Goal: Task Accomplishment & Management: Complete application form

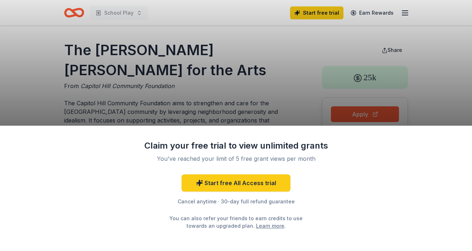
click at [265, 90] on div "Claim your free trial to view unlimited grants You've reached your limit of 5 f…" at bounding box center [236, 125] width 472 height 251
click at [148, 80] on div "Claim your free trial to view unlimited grants You've reached your limit of 5 f…" at bounding box center [236, 125] width 472 height 251
click at [302, 93] on div "Claim your free trial to view unlimited grants You've reached your limit of 5 f…" at bounding box center [236, 125] width 472 height 251
click at [384, 20] on div "Claim your free trial to view unlimited grants You've reached your limit of 5 f…" at bounding box center [236, 125] width 472 height 251
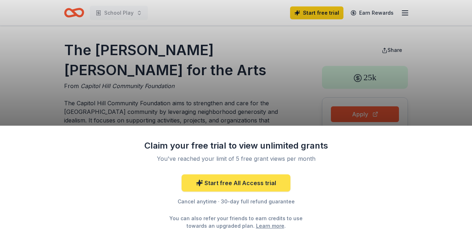
click at [263, 187] on link "Start free All Access trial" at bounding box center [235, 182] width 109 height 17
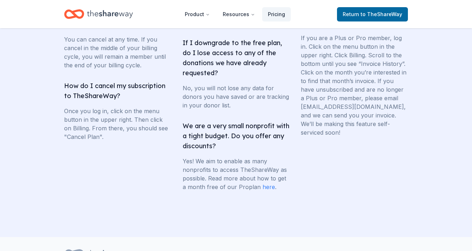
scroll to position [1428, 0]
click at [269, 189] on link "here" at bounding box center [268, 186] width 13 height 7
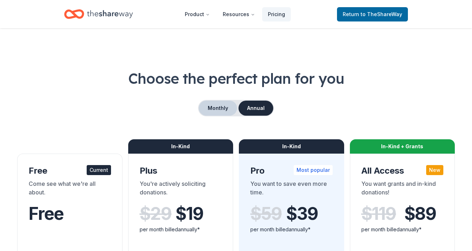
click at [219, 111] on button "Monthly" at bounding box center [218, 108] width 38 height 15
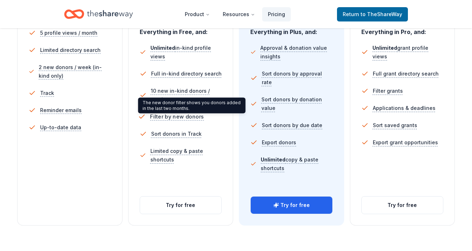
scroll to position [223, 0]
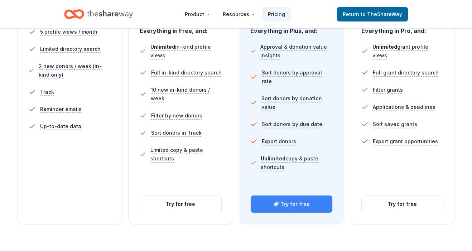
click at [276, 202] on icon "button" at bounding box center [276, 204] width 6 height 6
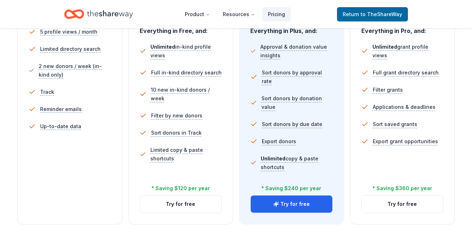
scroll to position [223, 0]
click at [289, 208] on button "Try for free" at bounding box center [291, 203] width 82 height 17
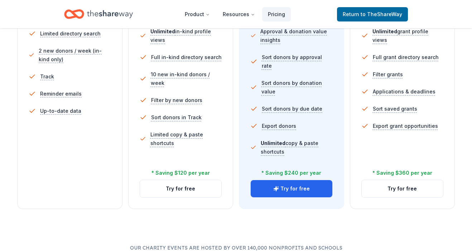
scroll to position [249, 0]
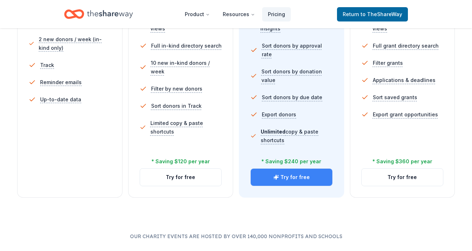
click at [285, 177] on button "Try for free" at bounding box center [291, 176] width 82 height 17
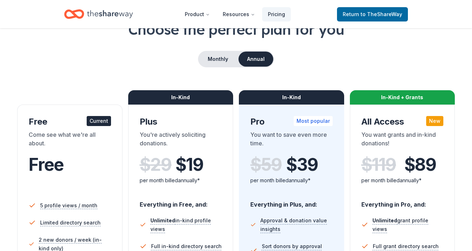
scroll to position [52, 0]
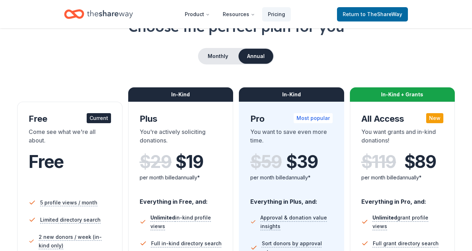
click at [275, 169] on div "$ 59 $ 39" at bounding box center [291, 162] width 82 height 20
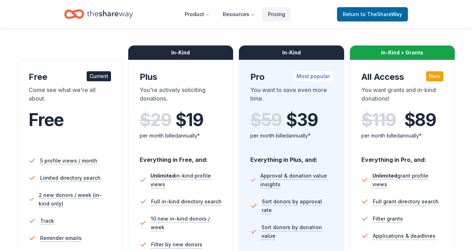
scroll to position [59, 0]
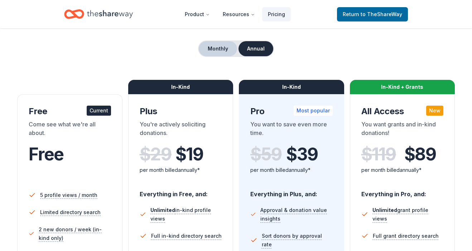
click at [222, 52] on button "Monthly" at bounding box center [218, 48] width 38 height 15
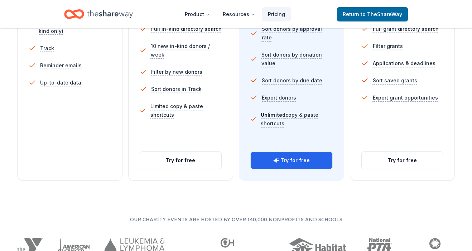
scroll to position [277, 0]
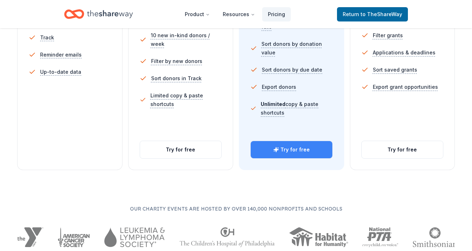
click at [298, 148] on button "Try for free" at bounding box center [291, 149] width 82 height 17
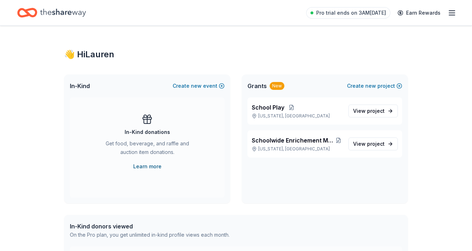
click at [149, 168] on link "Learn more" at bounding box center [147, 166] width 28 height 9
click at [187, 87] on button "Create new event" at bounding box center [198, 86] width 52 height 9
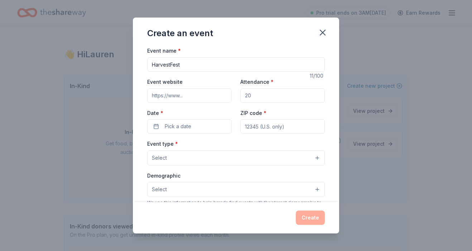
type input "HarvestFest"
click at [171, 95] on input "Event website" at bounding box center [189, 95] width 84 height 14
click at [248, 96] on input "Attendance *" at bounding box center [282, 95] width 84 height 14
type input "200"
click at [205, 119] on button "Pick a date" at bounding box center [189, 126] width 84 height 14
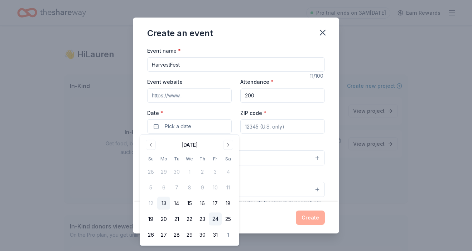
click at [215, 218] on button "24" at bounding box center [215, 218] width 13 height 13
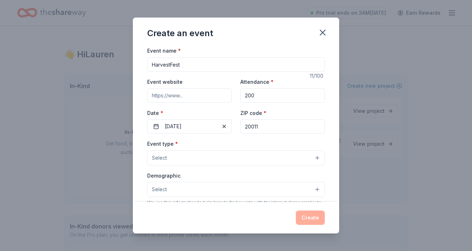
type input "20011"
click at [225, 157] on button "Select" at bounding box center [235, 157] width 177 height 15
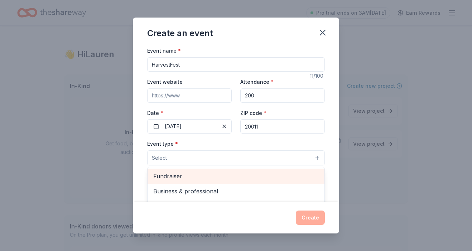
click at [192, 173] on span "Fundraiser" at bounding box center [235, 175] width 165 height 9
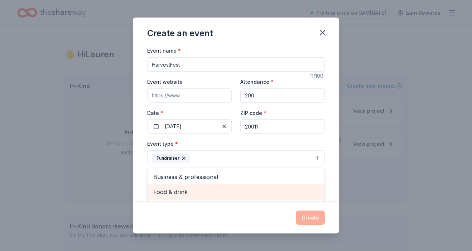
click at [193, 191] on span "Food & drink" at bounding box center [235, 191] width 165 height 9
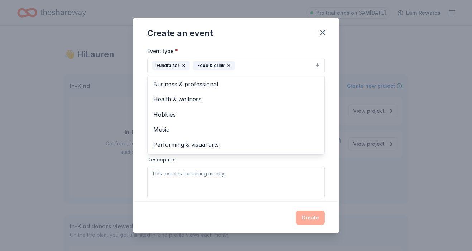
scroll to position [93, 0]
click at [202, 175] on div "Event type * Fundraiser Food & drink Business & professional Health & wellness …" at bounding box center [235, 121] width 177 height 151
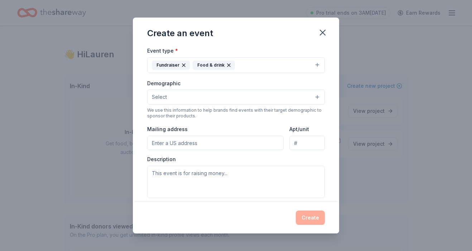
paste input "1335 Farragut St. NW Washington, DC 20011"
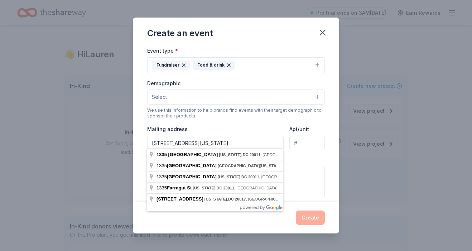
click at [151, 141] on input "1335 Farragut St. NW Washington, DC 20011" at bounding box center [215, 143] width 136 height 14
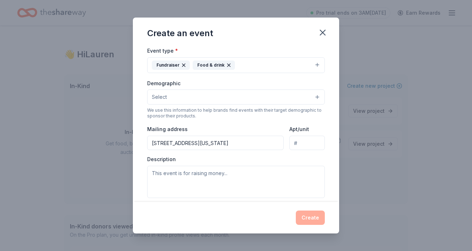
type input "1335 Farragut Street Northwest, Washington, DC, 20011"
click at [183, 97] on button "Select" at bounding box center [235, 96] width 177 height 15
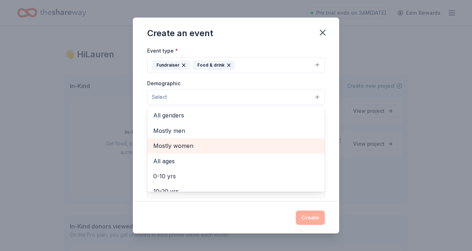
scroll to position [0, 0]
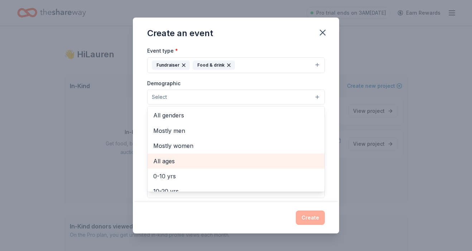
click at [171, 158] on span "All ages" at bounding box center [235, 160] width 165 height 9
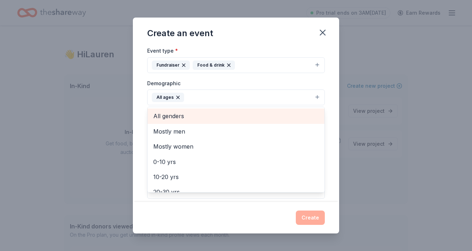
click at [180, 121] on div "All genders" at bounding box center [235, 115] width 177 height 15
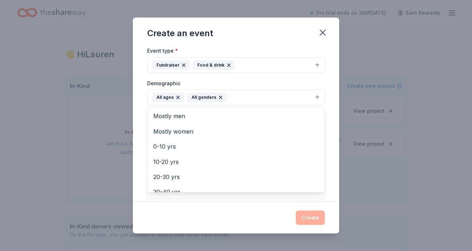
click at [141, 118] on div "Event name * HarvestFest 11 /100 Event website Attendance * 200 Date * 10/24/20…" at bounding box center [236, 123] width 206 height 155
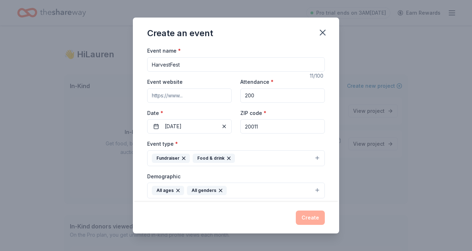
click at [152, 65] on input "HarvestFest" at bounding box center [235, 64] width 177 height 14
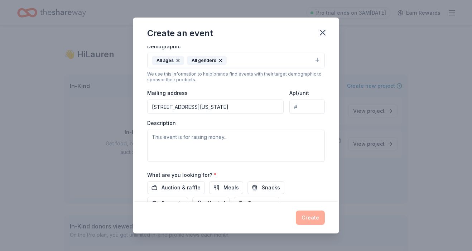
scroll to position [145, 0]
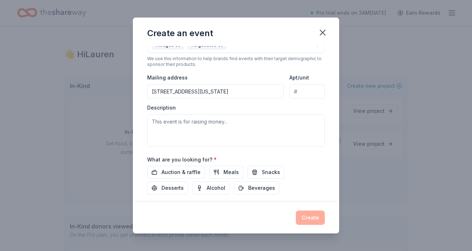
type input "JLES HarvestFest"
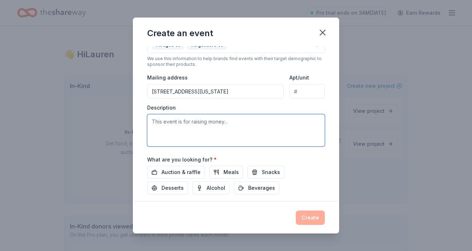
click at [185, 127] on textarea at bounding box center [235, 130] width 177 height 32
paste textarea "The John Lewis Elementary School (JLES) Parent, Staff, Community Organization (…"
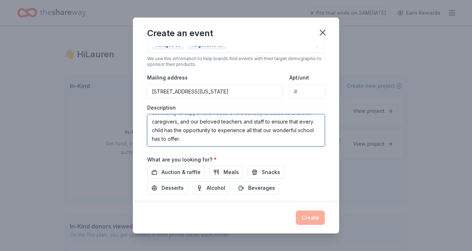
scroll to position [60, 0]
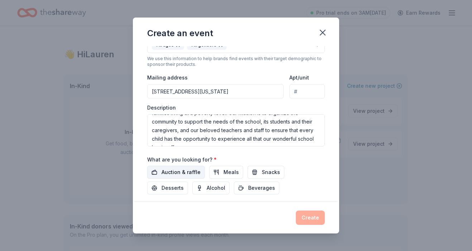
click at [176, 174] on span "Auction & raffle" at bounding box center [180, 172] width 39 height 9
click at [263, 171] on span "Snacks" at bounding box center [271, 172] width 18 height 9
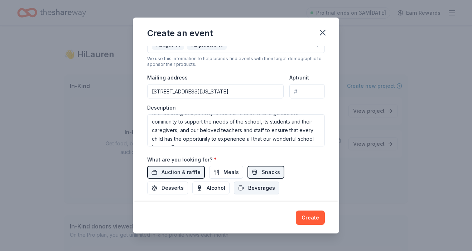
click at [234, 186] on button "Beverages" at bounding box center [256, 187] width 45 height 13
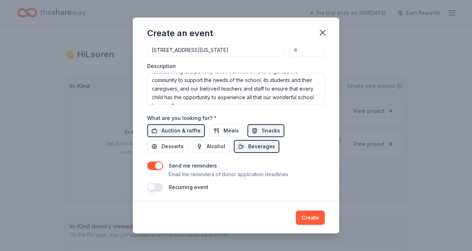
scroll to position [186, 0]
click at [160, 184] on button "button" at bounding box center [155, 187] width 16 height 9
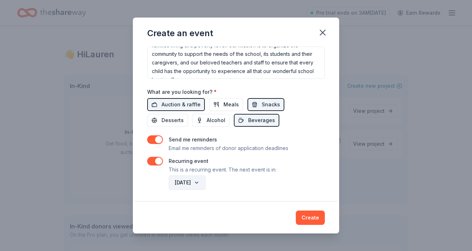
scroll to position [212, 0]
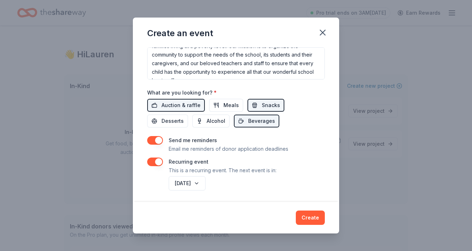
click at [257, 157] on div "Recurring event This is a recurring event. The next event is in:" at bounding box center [222, 165] width 108 height 17
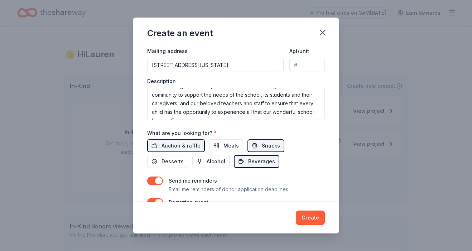
scroll to position [60, 0]
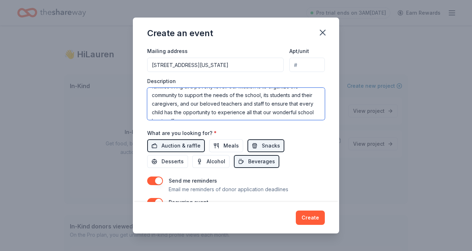
click at [200, 115] on textarea "The John Lewis Elementary School (JLES) Parent, Staff, Community Organization (…" at bounding box center [235, 104] width 177 height 32
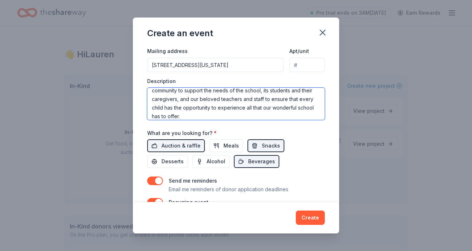
scroll to position [73, 0]
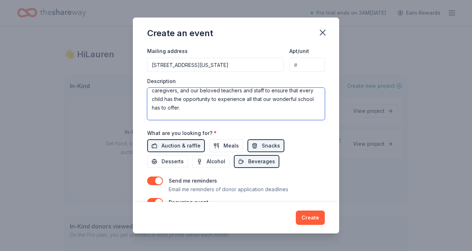
drag, startPoint x: 197, startPoint y: 114, endPoint x: 134, endPoint y: 116, distance: 63.0
click at [134, 116] on div "Event name * JLES HarvestFest 16 /100 Event website Attendance * 200 Date * 10/…" at bounding box center [236, 123] width 206 height 155
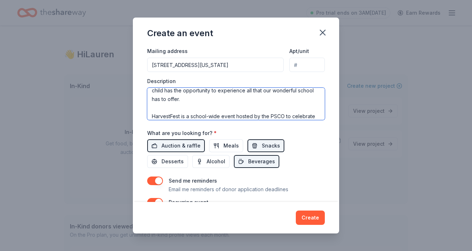
scroll to position [91, 0]
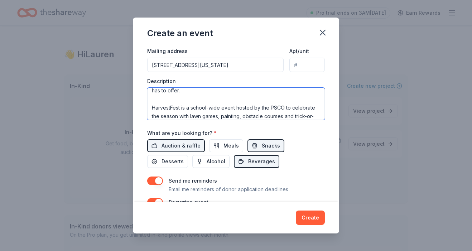
click at [284, 109] on textarea "The John Lewis Elementary School (JLES) Parent, Staff, Community Organization (…" at bounding box center [235, 104] width 177 height 32
click at [284, 106] on textarea "The John Lewis Elementary School (JLES) Parent, Staff, Community Organization (…" at bounding box center [235, 104] width 177 height 32
click at [176, 114] on textarea "The John Lewis Elementary School (JLES) Parent, Staff, Community Organization (…" at bounding box center [235, 104] width 177 height 32
click at [287, 110] on textarea "The John Lewis Elementary School (JLES) Parent, Staff, Community Organization (…" at bounding box center [235, 104] width 177 height 32
click at [287, 107] on textarea "The John Lewis Elementary School (JLES) Parent, Staff, Community Organization (…" at bounding box center [235, 104] width 177 height 32
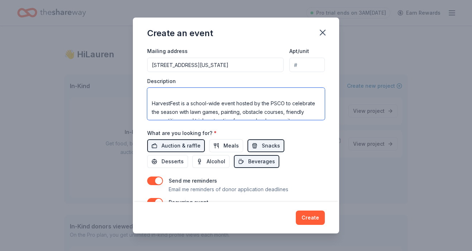
scroll to position [94, 0]
drag, startPoint x: 153, startPoint y: 93, endPoint x: 237, endPoint y: 112, distance: 86.3
click at [179, 110] on textarea "The John Lewis Elementary School (JLES) Parent, Staff, Community Organization (…" at bounding box center [235, 104] width 177 height 32
drag, startPoint x: 152, startPoint y: 93, endPoint x: 210, endPoint y: 102, distance: 58.8
click at [153, 107] on textarea "The John Lewis Elementary School (JLES) Parent, Staff, Community Organization (…" at bounding box center [235, 104] width 177 height 32
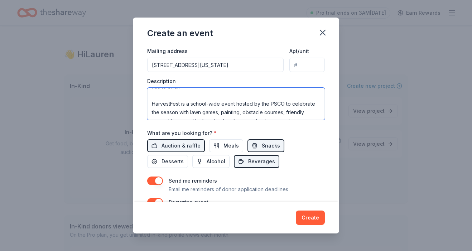
drag, startPoint x: 302, startPoint y: 110, endPoint x: 145, endPoint y: 91, distance: 158.2
click at [145, 91] on div "Event name * JLES HarvestFest 16 /100 Event website Attendance * 200 Date * 10/…" at bounding box center [236, 123] width 206 height 155
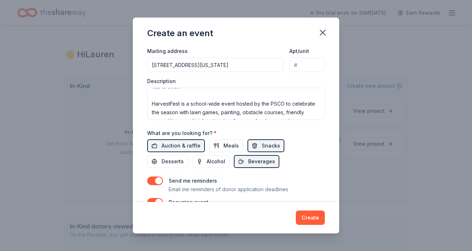
click at [257, 131] on div "What are you looking for? * Auction & raffle Meals Snacks Desserts Alcohol Beve…" at bounding box center [235, 148] width 177 height 40
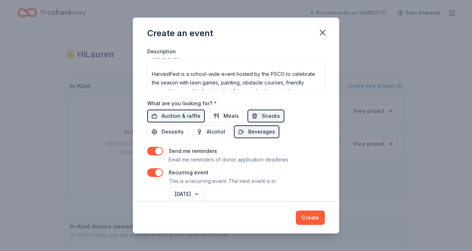
scroll to position [202, 0]
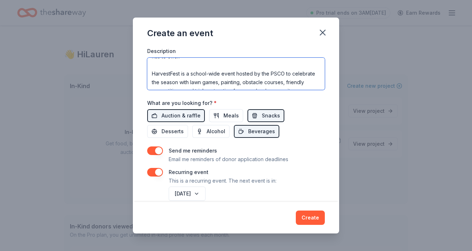
click at [222, 65] on textarea "The John Lewis Elementary School (JLES) Parent, Staff, Community Organization (…" at bounding box center [235, 74] width 177 height 32
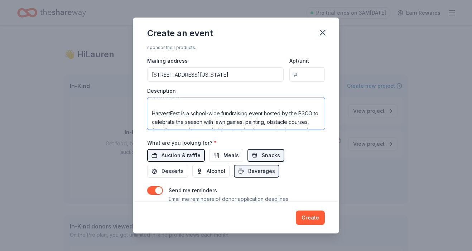
scroll to position [164, 0]
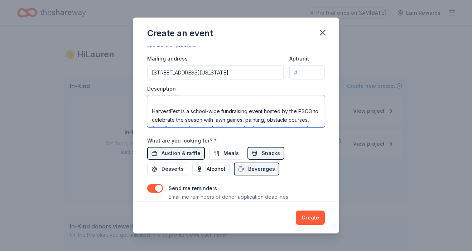
click at [308, 119] on textarea "The John Lewis Elementary School (JLES) Parent, Staff, Community Organization (…" at bounding box center [235, 111] width 177 height 32
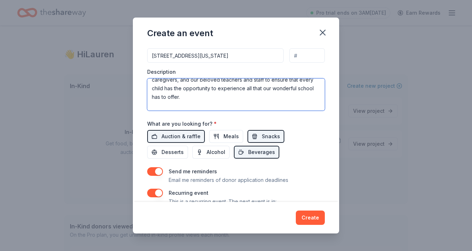
scroll to position [94, 0]
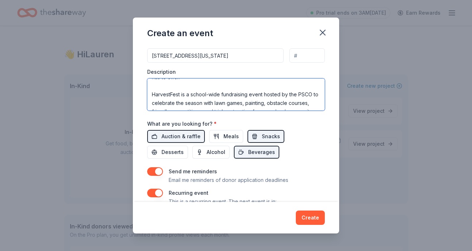
click at [317, 105] on textarea "The John Lewis Elementary School (JLES) Parent, Staff, Community Organization (…" at bounding box center [235, 94] width 177 height 32
paste textarea "The PSCO supports the purchase of supplies, technological enhancements, uniform…"
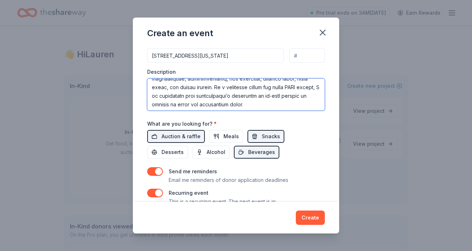
scroll to position [163, 0]
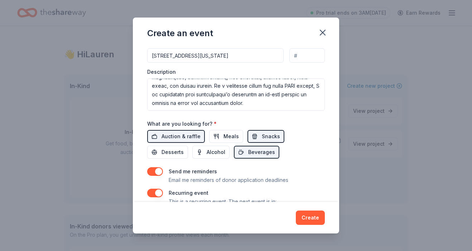
drag, startPoint x: 202, startPoint y: 83, endPoint x: 278, endPoint y: 104, distance: 78.7
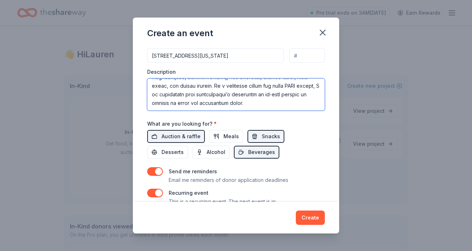
click at [287, 105] on textarea at bounding box center [235, 94] width 177 height 32
drag, startPoint x: 287, startPoint y: 105, endPoint x: 260, endPoint y: 94, distance: 29.0
click at [260, 94] on textarea at bounding box center [235, 94] width 177 height 32
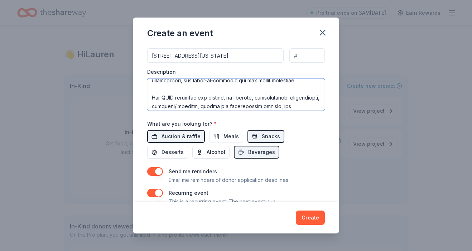
scroll to position [113, 0]
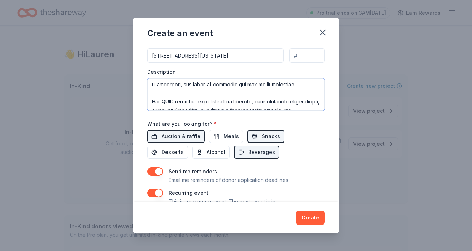
click at [153, 99] on textarea at bounding box center [235, 94] width 177 height 32
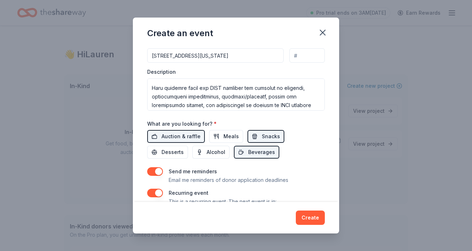
drag, startPoint x: 225, startPoint y: 87, endPoint x: 254, endPoint y: 88, distance: 28.3
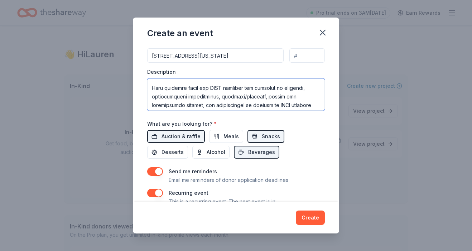
click at [254, 88] on textarea at bounding box center [235, 94] width 177 height 32
click at [255, 86] on textarea at bounding box center [235, 94] width 177 height 32
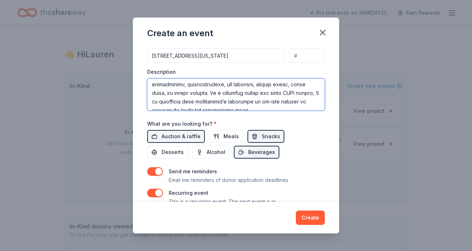
scroll to position [163, 0]
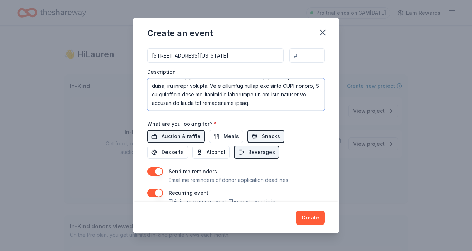
type textarea "The John Lewis Elementary School (JLES) Parent, Staff, Community Organization (…"
click at [229, 117] on div "Event name * JLES HarvestFest 16 /100 Event website Attendance * 200 Date * 10/…" at bounding box center [235, 44] width 177 height 358
click at [239, 119] on div "What are you looking for? * Auction & raffle Meals Snacks Desserts Alcohol Beve…" at bounding box center [235, 139] width 177 height 40
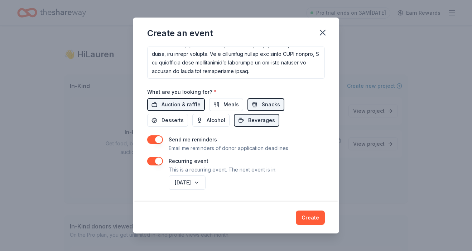
scroll to position [212, 0]
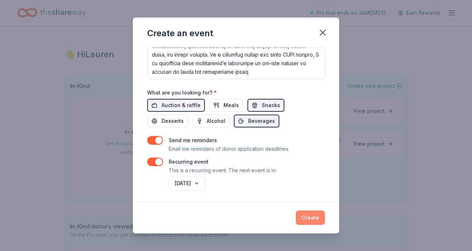
click at [312, 217] on button "Create" at bounding box center [309, 217] width 29 height 14
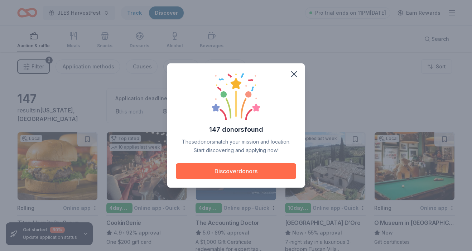
click at [266, 171] on button "Discover donors" at bounding box center [236, 171] width 120 height 16
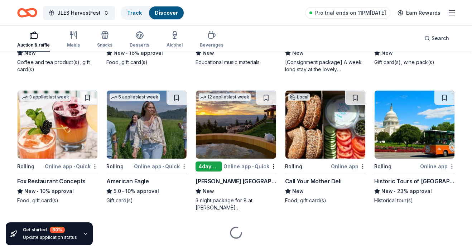
scroll to position [733, 0]
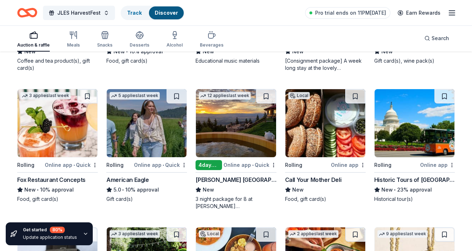
click at [354, 165] on div "Online app" at bounding box center [348, 164] width 35 height 9
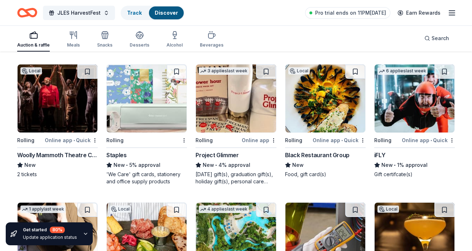
scroll to position [1172, 0]
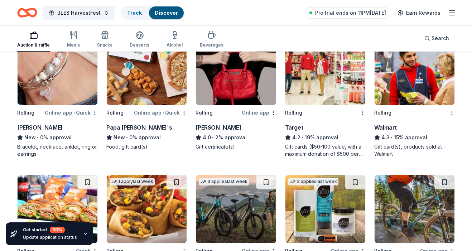
scroll to position [2683, 0]
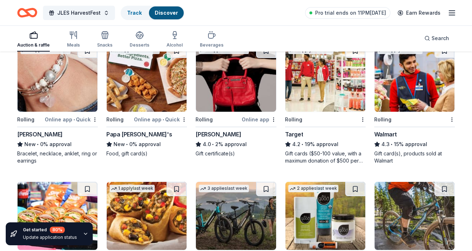
click at [308, 122] on div "Rolling" at bounding box center [321, 119] width 72 height 9
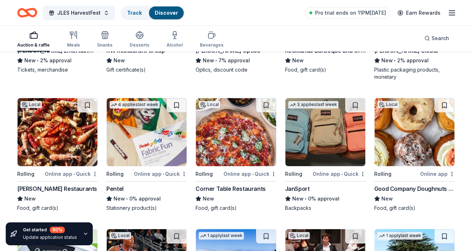
scroll to position [2227, 0]
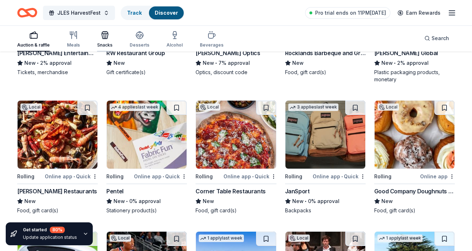
click at [102, 35] on icon "button" at bounding box center [105, 35] width 9 height 9
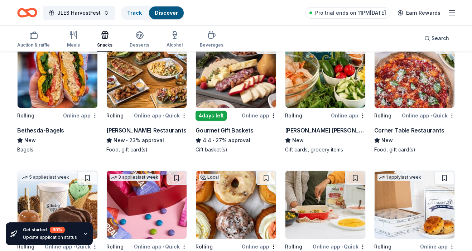
scroll to position [94, 0]
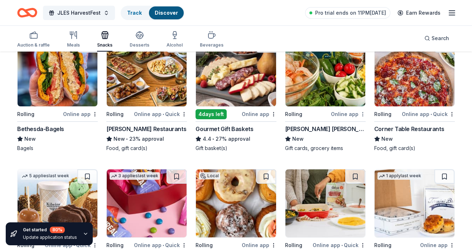
click at [362, 114] on html "JLES HarvestFest Track Discover Pro trial ends on 11PM, 10/20 Earn Rewards Auct…" at bounding box center [236, 31] width 472 height 251
click at [345, 114] on html "JLES HarvestFest Track Discover Pro trial ends on 11PM, 10/20 Earn Rewards Auct…" at bounding box center [236, 31] width 472 height 251
click at [345, 114] on div "Online app" at bounding box center [348, 113] width 35 height 9
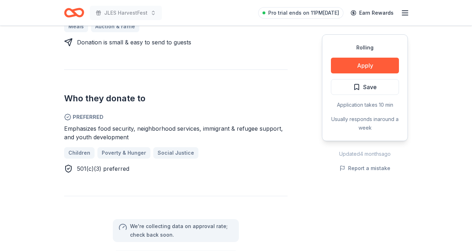
scroll to position [379, 0]
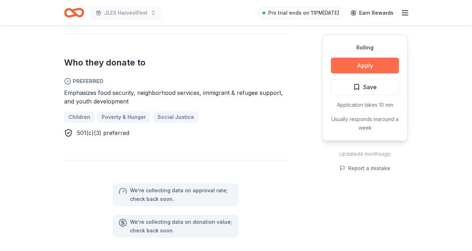
click at [355, 62] on button "Apply" at bounding box center [365, 66] width 68 height 16
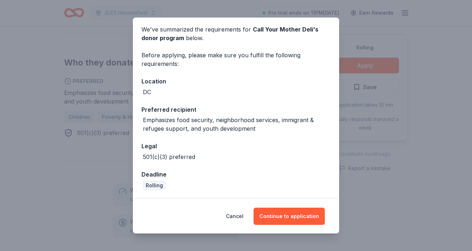
scroll to position [27, 0]
click at [292, 217] on button "Continue to application" at bounding box center [288, 215] width 71 height 17
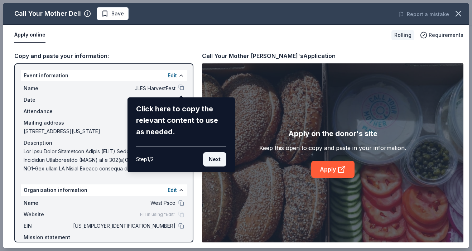
click at [222, 161] on button "Next" at bounding box center [214, 159] width 23 height 14
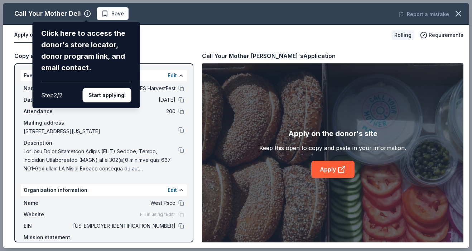
click at [120, 112] on div "Call Your Mother Deli Click here to access the donor's store locator, donor pro…" at bounding box center [236, 125] width 466 height 245
click at [181, 91] on div "Call Your Mother Deli Click here to access the donor's store locator, donor pro…" at bounding box center [236, 125] width 466 height 245
click at [172, 77] on div "Call Your Mother Deli Click here to access the donor's store locator, donor pro…" at bounding box center [236, 125] width 466 height 245
click at [155, 49] on div "Call Your Mother Deli Click here to access the donor's store locator, donor pro…" at bounding box center [236, 125] width 466 height 245
click at [181, 152] on div "Call Your Mother Deli Click here to access the donor's store locator, donor pro…" at bounding box center [236, 125] width 466 height 245
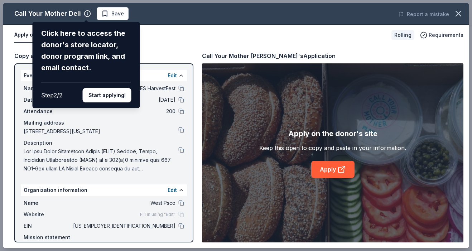
click at [170, 153] on div "Call Your Mother Deli Click here to access the donor's store locator, donor pro…" at bounding box center [236, 125] width 466 height 245
click at [159, 52] on div "Call Your Mother Deli Click here to access the donor's store locator, donor pro…" at bounding box center [236, 125] width 466 height 245
click at [88, 14] on div "Call Your Mother Deli Click here to access the donor's store locator, donor pro…" at bounding box center [236, 125] width 466 height 245
click at [162, 39] on div "Call Your Mother Deli Click here to access the donor's store locator, donor pro…" at bounding box center [236, 125] width 466 height 245
click at [171, 190] on div "Call Your Mother Deli Click here to access the donor's store locator, donor pro…" at bounding box center [236, 125] width 466 height 245
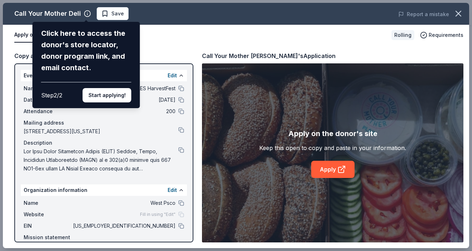
drag, startPoint x: 111, startPoint y: 38, endPoint x: 92, endPoint y: 27, distance: 22.1
click at [92, 27] on div "Click here to access the donor's store locator, donor program link, and email c…" at bounding box center [86, 65] width 107 height 86
click at [87, 18] on div "Call Your Mother Deli Click here to access the donor's store locator, donor pro…" at bounding box center [236, 125] width 466 height 245
click at [84, 34] on div "Click here to access the donor's store locator, donor program link, and email c…" at bounding box center [86, 51] width 90 height 46
click at [84, 35] on div "Click here to access the donor's store locator, donor program link, and email c…" at bounding box center [86, 51] width 90 height 46
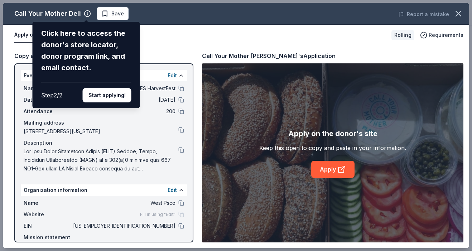
click at [84, 35] on div "Click here to access the donor's store locator, donor program link, and email c…" at bounding box center [86, 51] width 90 height 46
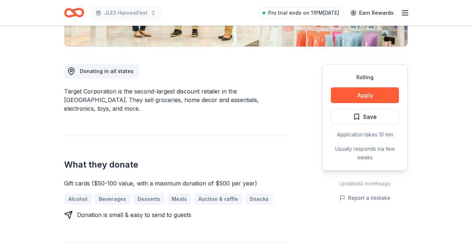
scroll to position [171, 0]
click at [352, 96] on button "Apply" at bounding box center [365, 95] width 68 height 16
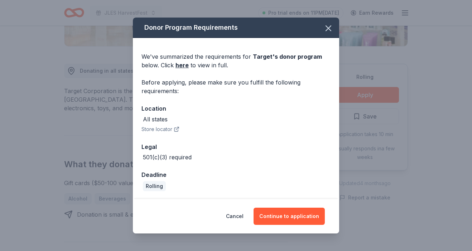
click at [177, 10] on div "Donor Program Requirements We've summarized the requirements for Target 's dono…" at bounding box center [236, 125] width 472 height 251
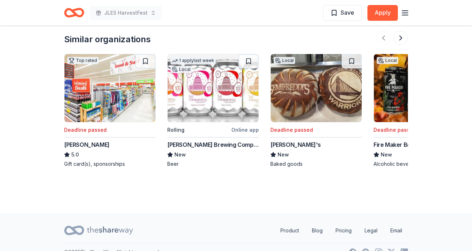
scroll to position [954, 0]
click at [220, 126] on div "Rolling" at bounding box center [198, 130] width 63 height 9
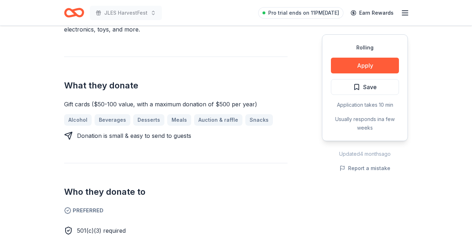
scroll to position [251, 0]
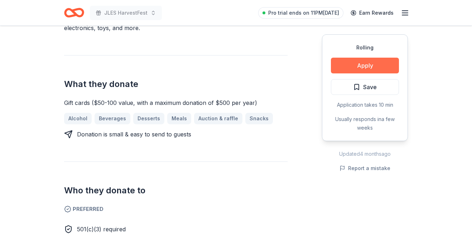
click at [363, 65] on button "Apply" at bounding box center [365, 66] width 68 height 16
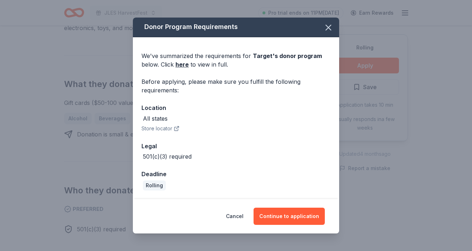
scroll to position [0, 0]
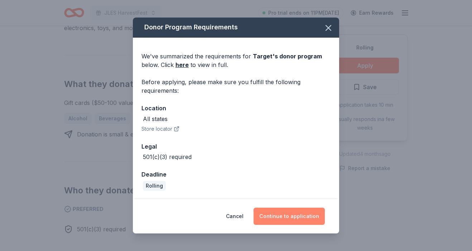
click at [294, 215] on button "Continue to application" at bounding box center [288, 215] width 71 height 17
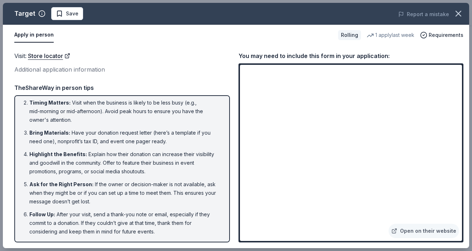
scroll to position [24, 0]
click at [458, 11] on icon "button" at bounding box center [458, 14] width 10 height 10
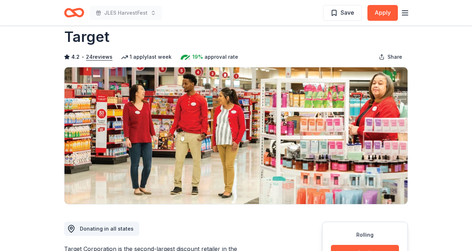
scroll to position [14, 0]
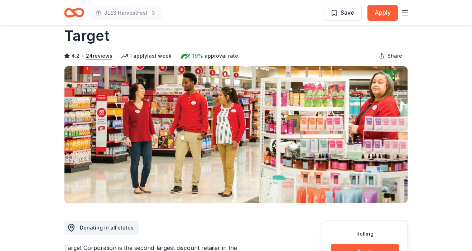
click at [79, 16] on icon "Home" at bounding box center [77, 12] width 11 height 7
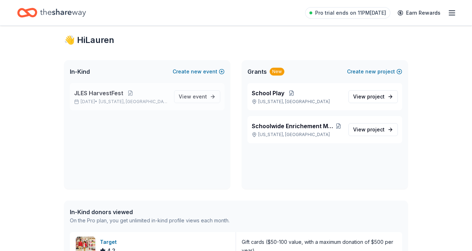
click at [124, 101] on span "[US_STATE], [GEOGRAPHIC_DATA]" at bounding box center [133, 102] width 69 height 6
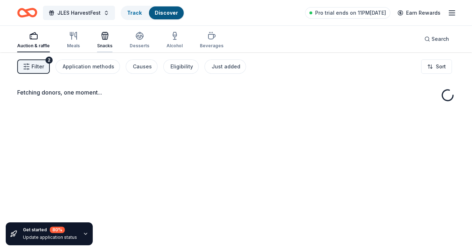
click at [104, 47] on div "Snacks" at bounding box center [104, 46] width 15 height 6
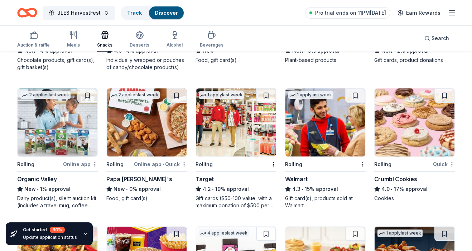
scroll to position [275, 0]
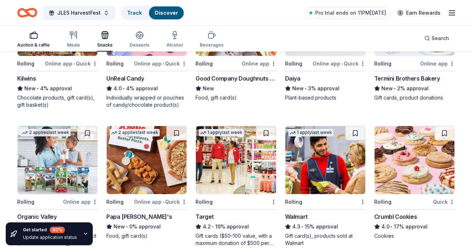
click at [42, 35] on div "button" at bounding box center [33, 35] width 33 height 9
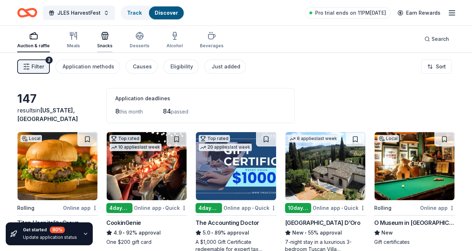
click at [101, 41] on div "Snacks" at bounding box center [104, 39] width 15 height 17
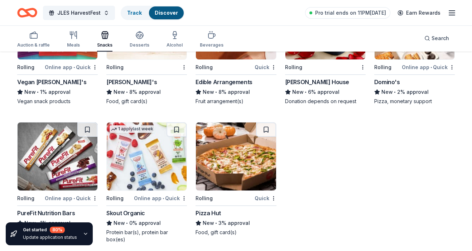
scroll to position [823, 0]
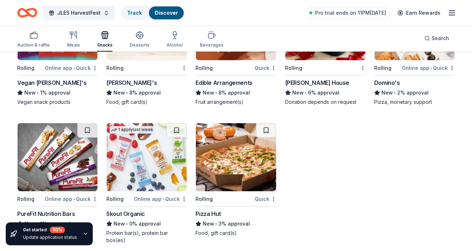
click at [327, 70] on div "Rolling" at bounding box center [321, 67] width 72 height 9
click at [75, 39] on div "Meals" at bounding box center [73, 39] width 13 height 17
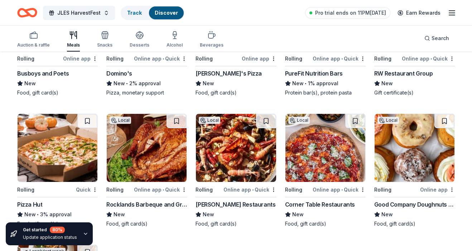
scroll to position [1081, 0]
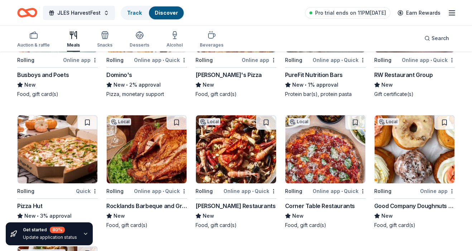
click at [57, 75] on div "Busboys and Poets" at bounding box center [43, 74] width 52 height 9
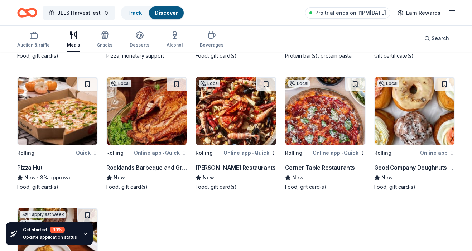
scroll to position [1119, 0]
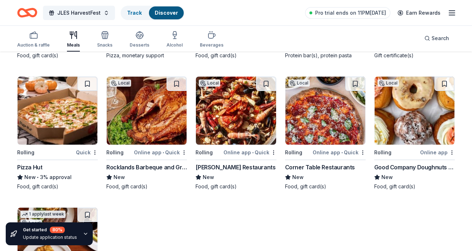
click at [147, 154] on div "Online app • Quick" at bounding box center [160, 152] width 53 height 9
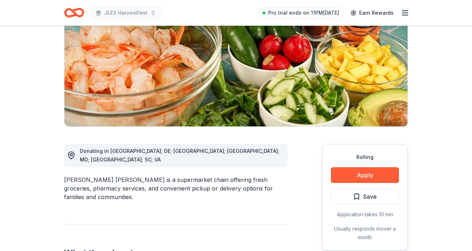
scroll to position [103, 0]
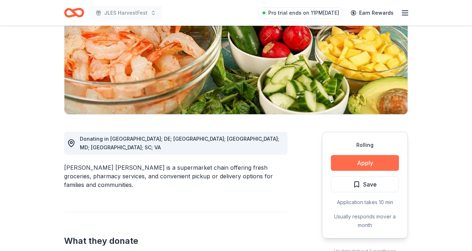
click at [364, 161] on button "Apply" at bounding box center [365, 163] width 68 height 16
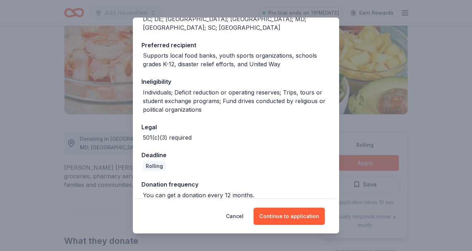
scroll to position [100, 0]
click at [285, 218] on button "Continue to application" at bounding box center [288, 215] width 71 height 17
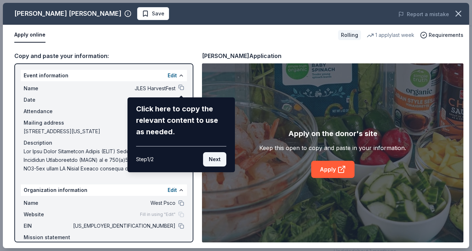
click at [221, 161] on button "Next" at bounding box center [214, 159] width 23 height 14
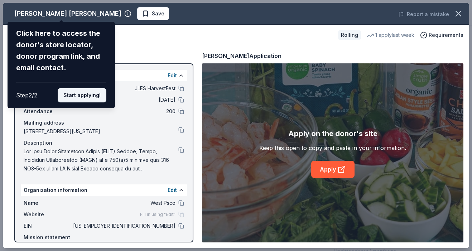
click at [90, 88] on button "Start applying!" at bounding box center [82, 95] width 49 height 14
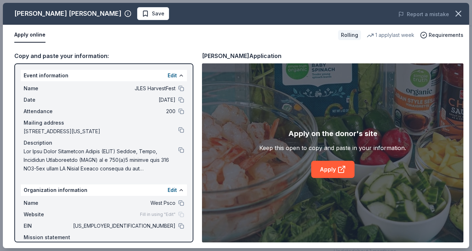
click at [339, 168] on div "[PERSON_NAME] [PERSON_NAME] Save Report a mistake Apply online Rolling 1 apply …" at bounding box center [236, 125] width 466 height 245
click at [326, 179] on div "[PERSON_NAME] [PERSON_NAME] Save Report a mistake Apply online Rolling 1 apply …" at bounding box center [236, 125] width 466 height 245
click at [346, 167] on div "[PERSON_NAME] [PERSON_NAME] Save Report a mistake Apply online Rolling 1 apply …" at bounding box center [236, 125] width 466 height 245
click at [345, 167] on div "[PERSON_NAME] [PERSON_NAME] Save Report a mistake Apply online Rolling 1 apply …" at bounding box center [236, 125] width 466 height 245
click at [320, 165] on div "[PERSON_NAME] [PERSON_NAME] Save Report a mistake Apply online Rolling 1 apply …" at bounding box center [236, 125] width 466 height 245
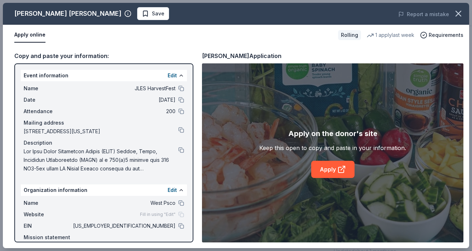
click at [331, 168] on div "[PERSON_NAME] [PERSON_NAME] Save Report a mistake Apply online Rolling 1 apply …" at bounding box center [236, 125] width 466 height 245
click at [337, 146] on div "[PERSON_NAME] [PERSON_NAME] Save Report a mistake Apply online Rolling 1 apply …" at bounding box center [236, 125] width 466 height 245
click at [346, 165] on link "Apply" at bounding box center [332, 169] width 43 height 17
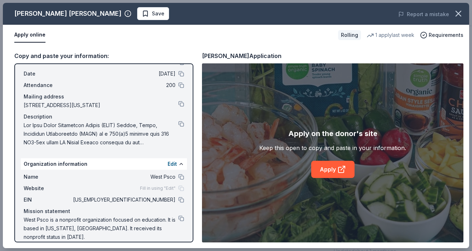
scroll to position [26, 0]
click at [180, 220] on button at bounding box center [181, 219] width 6 height 6
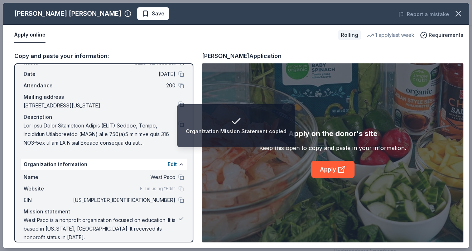
click at [180, 220] on button at bounding box center [181, 219] width 6 height 6
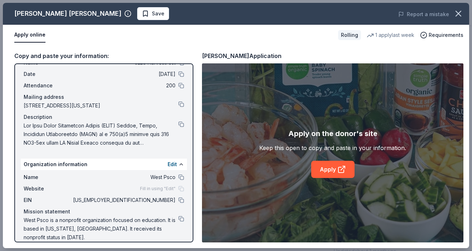
click at [86, 108] on span "[STREET_ADDRESS][US_STATE]" at bounding box center [101, 105] width 155 height 9
click at [80, 106] on span "[STREET_ADDRESS][US_STATE]" at bounding box center [101, 105] width 155 height 9
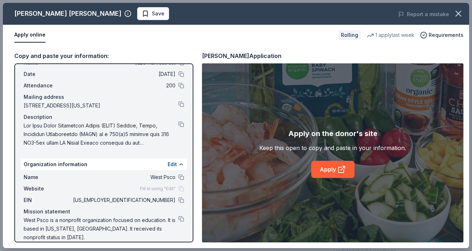
click at [80, 106] on span "[STREET_ADDRESS][US_STATE]" at bounding box center [101, 105] width 155 height 9
click at [181, 105] on button at bounding box center [181, 104] width 6 height 6
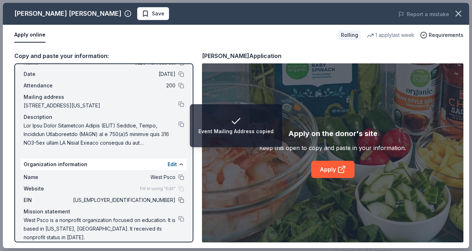
click at [182, 202] on button at bounding box center [181, 200] width 6 height 6
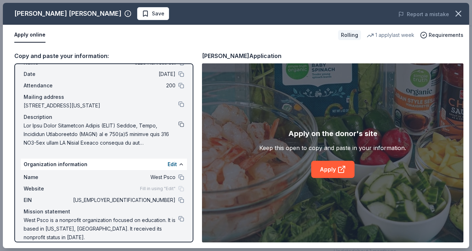
click at [182, 126] on button at bounding box center [181, 124] width 6 height 6
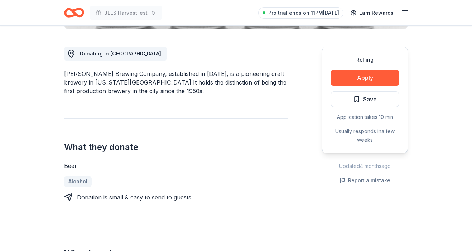
scroll to position [191, 0]
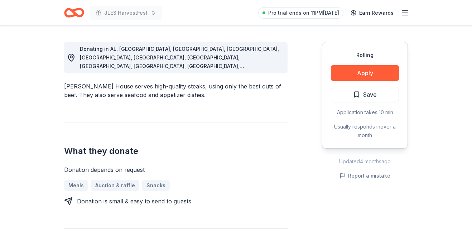
scroll to position [195, 0]
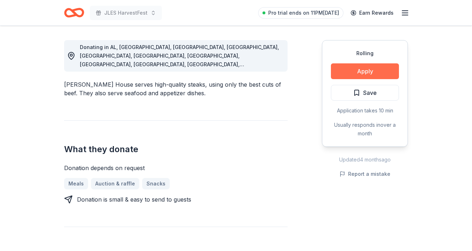
click at [357, 75] on button "Apply" at bounding box center [365, 71] width 68 height 16
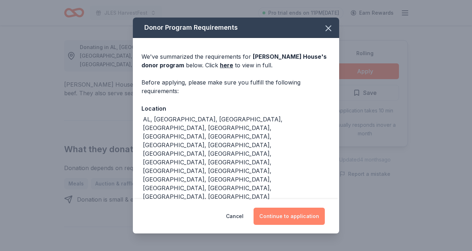
click at [287, 211] on button "Continue to application" at bounding box center [288, 215] width 71 height 17
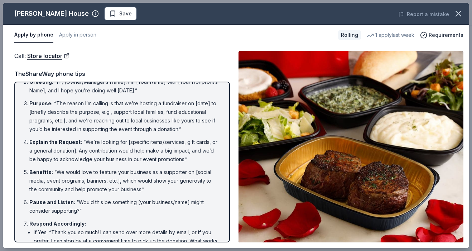
scroll to position [0, 0]
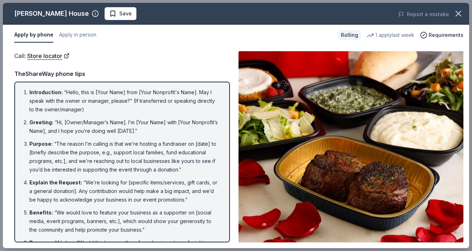
click at [29, 91] on span "Introduction :" at bounding box center [45, 92] width 33 height 6
drag, startPoint x: 29, startPoint y: 91, endPoint x: 33, endPoint y: 150, distance: 58.4
click at [33, 150] on ol "Introduction : “Hello, this is [Your Name] from [Your Nonprofit's Name]. May I …" at bounding box center [122, 220] width 202 height 265
click at [29, 92] on ol "Introduction : “Hello, this is [Your Name] from [Your Nonprofit's Name]. May I …" at bounding box center [122, 220] width 202 height 265
drag, startPoint x: 29, startPoint y: 92, endPoint x: 34, endPoint y: 164, distance: 72.4
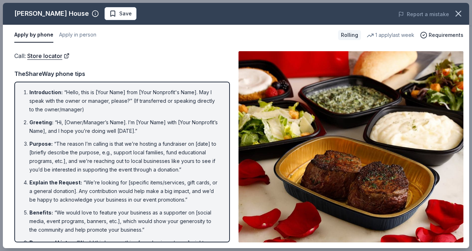
click at [34, 164] on ol "Introduction : “Hello, this is [Your Name] from [Your Nonprofit's Name]. May I …" at bounding box center [122, 220] width 202 height 265
click at [29, 92] on ol "Introduction : “Hello, this is [Your Name] from [Your Nonprofit's Name]. May I …" at bounding box center [122, 220] width 202 height 265
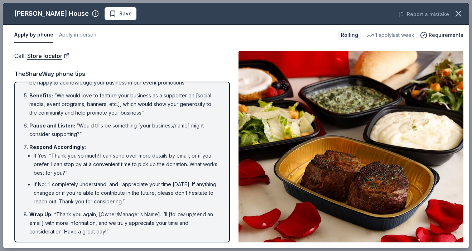
scroll to position [117, 0]
click at [113, 233] on li "Wrap Up : “Thank you again, [Owner/Manager’s Name]. I’ll [follow up/send an ema…" at bounding box center [124, 223] width 190 height 26
drag, startPoint x: 107, startPoint y: 230, endPoint x: 85, endPoint y: 211, distance: 29.4
click at [85, 211] on li "Wrap Up : “Thank you again, [Owner/Manager’s Name]. I’ll [follow up/send an ema…" at bounding box center [124, 223] width 190 height 26
click at [113, 234] on li "Wrap Up : “Thank you again, [Owner/Manager’s Name]. I’ll [follow up/send an ema…" at bounding box center [124, 223] width 190 height 26
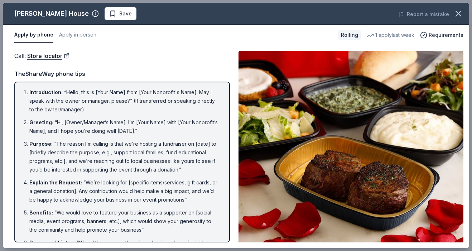
scroll to position [0, 0]
click at [66, 35] on button "Apply in person" at bounding box center [77, 35] width 37 height 15
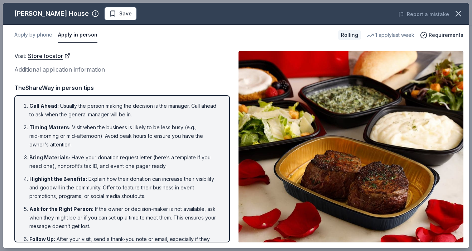
click at [62, 110] on li "Call Ahead : Usually the person making the decision is the manager. Call ahead …" at bounding box center [124, 110] width 190 height 17
click at [40, 35] on button "Apply by phone" at bounding box center [33, 35] width 38 height 15
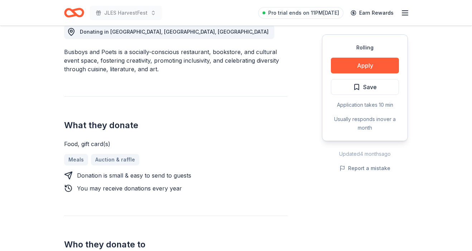
scroll to position [210, 0]
click at [350, 71] on button "Apply" at bounding box center [365, 66] width 68 height 16
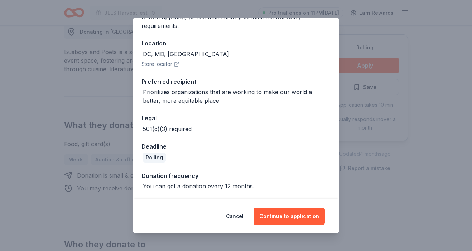
scroll to position [65, 0]
click at [297, 220] on button "Continue to application" at bounding box center [288, 215] width 71 height 17
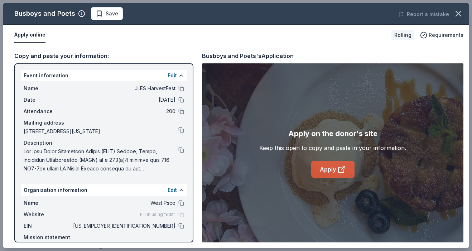
click at [329, 170] on link "Apply" at bounding box center [332, 169] width 43 height 17
click at [179, 131] on button at bounding box center [181, 130] width 6 height 6
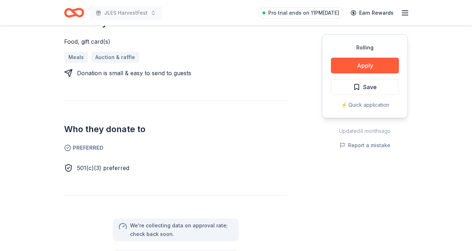
scroll to position [321, 0]
click at [366, 65] on button "Apply" at bounding box center [365, 66] width 68 height 16
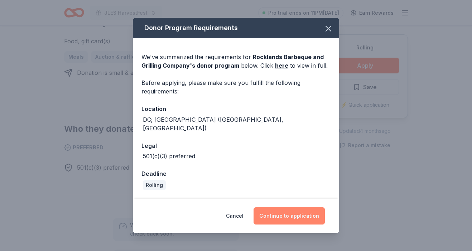
click at [284, 208] on button "Continue to application" at bounding box center [288, 215] width 71 height 17
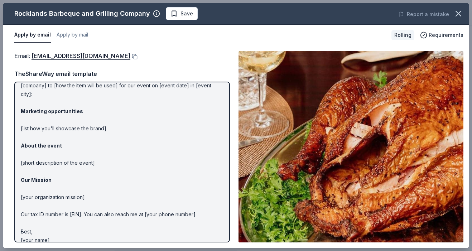
scroll to position [32, 0]
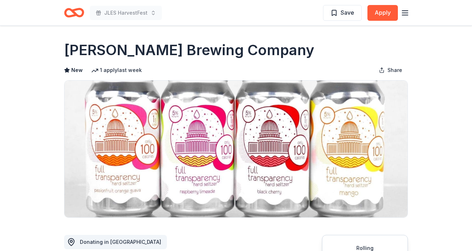
click at [79, 9] on icon "Home" at bounding box center [77, 12] width 11 height 7
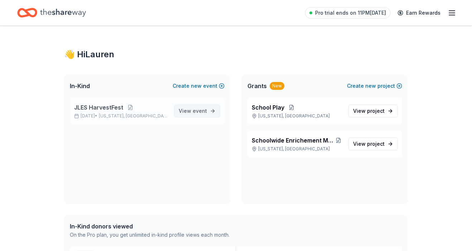
click at [185, 113] on span "View event" at bounding box center [193, 111] width 28 height 9
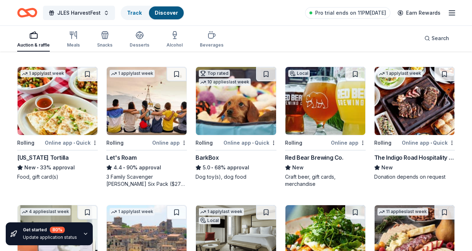
scroll to position [204, 0]
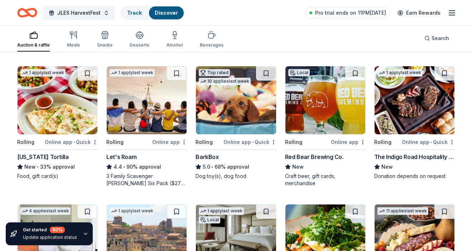
click at [153, 176] on div "3 Family Scavenger [PERSON_NAME] Six Pack ($270 Value), 2 Date Night Scavenger …" at bounding box center [146, 179] width 80 height 14
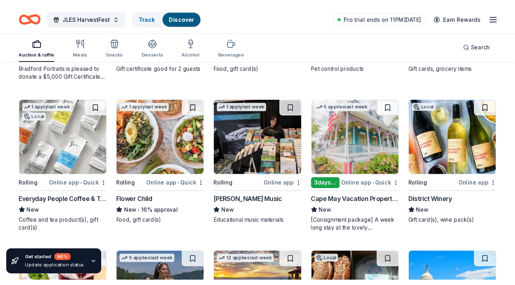
scroll to position [599, 0]
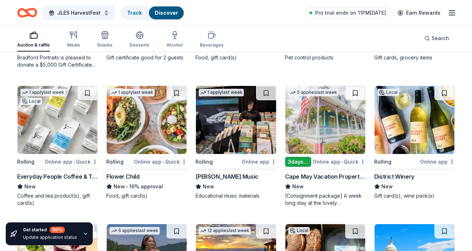
click at [405, 176] on div "District Winery" at bounding box center [394, 176] width 40 height 9
click at [414, 126] on img at bounding box center [414, 120] width 80 height 68
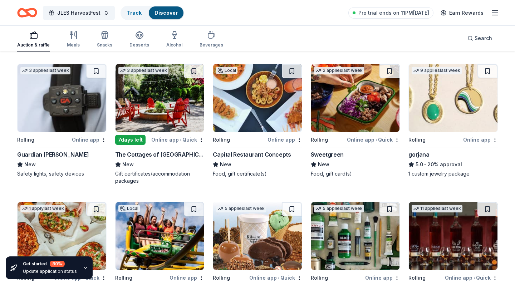
scroll to position [897, 0]
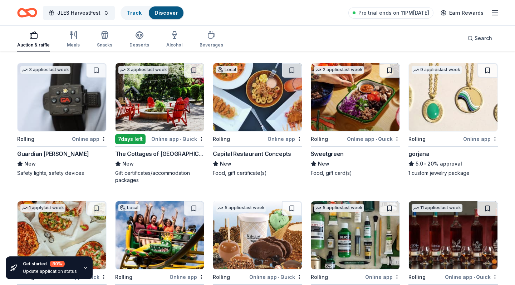
click at [356, 120] on img at bounding box center [355, 97] width 89 height 68
click at [74, 41] on div "Meals" at bounding box center [73, 39] width 13 height 17
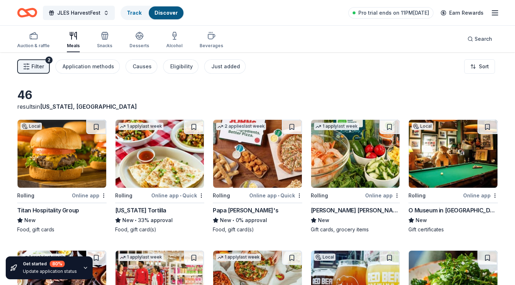
click at [73, 140] on img at bounding box center [62, 154] width 89 height 68
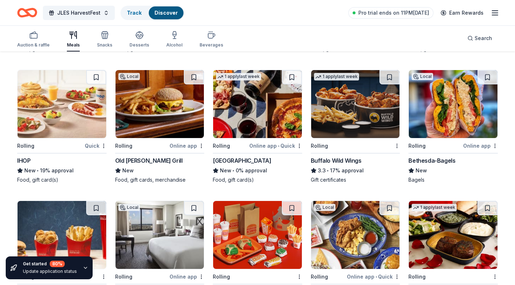
scroll to position [718, 0]
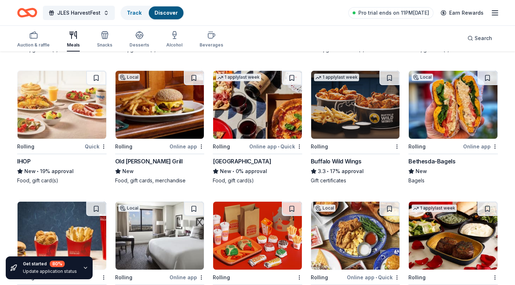
click at [176, 113] on img at bounding box center [160, 105] width 89 height 68
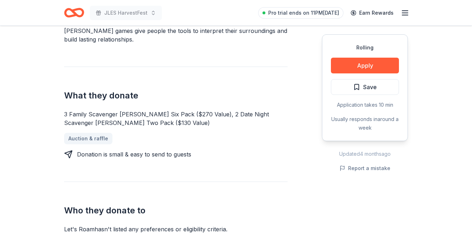
scroll to position [250, 0]
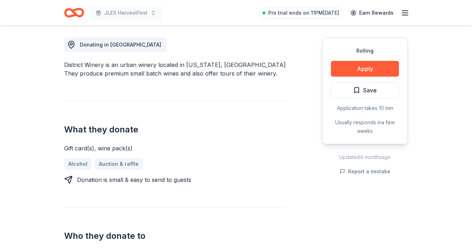
scroll to position [197, 0]
click at [353, 72] on button "Apply" at bounding box center [365, 69] width 68 height 16
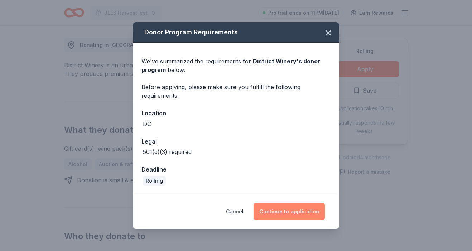
click at [280, 209] on button "Continue to application" at bounding box center [288, 211] width 71 height 17
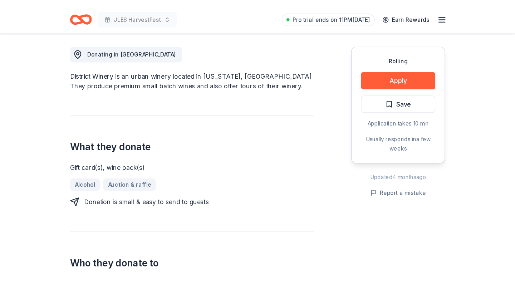
scroll to position [227, 0]
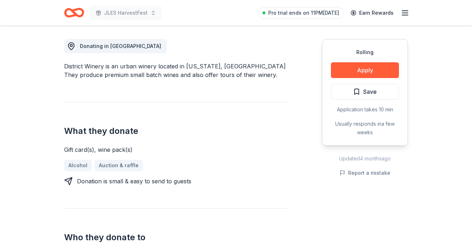
scroll to position [203, 0]
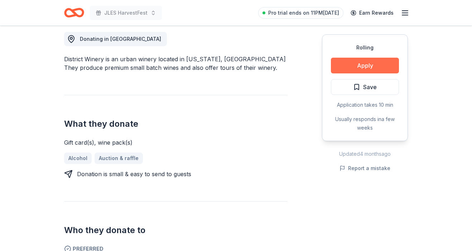
click at [362, 67] on button "Apply" at bounding box center [365, 66] width 68 height 16
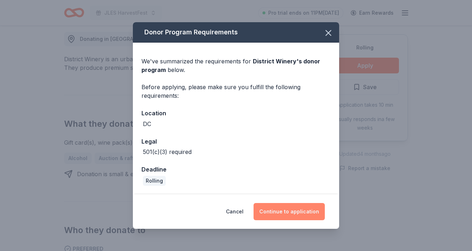
click at [283, 216] on button "Continue to application" at bounding box center [288, 211] width 71 height 17
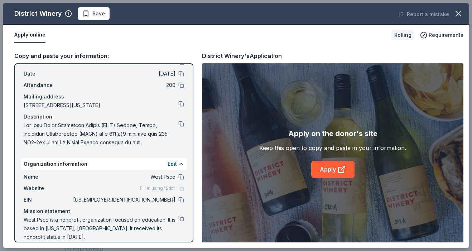
scroll to position [26, 0]
click at [330, 170] on link "Apply" at bounding box center [332, 169] width 43 height 17
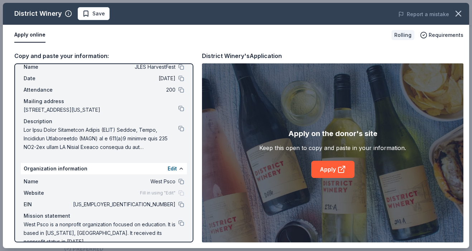
scroll to position [23, 0]
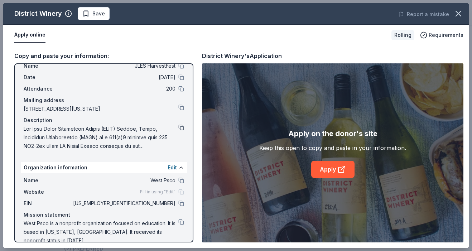
click at [182, 129] on button at bounding box center [181, 127] width 6 height 6
click at [455, 15] on icon "button" at bounding box center [458, 14] width 10 height 10
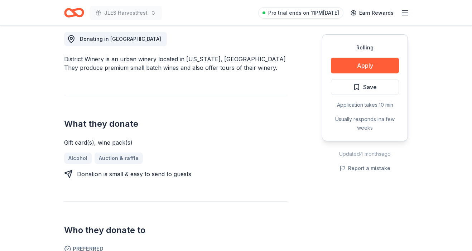
click at [72, 14] on icon "Home" at bounding box center [74, 12] width 20 height 17
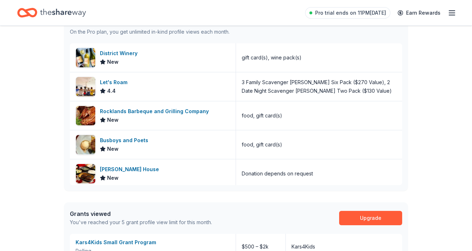
click at [72, 14] on icon "Home" at bounding box center [63, 12] width 46 height 15
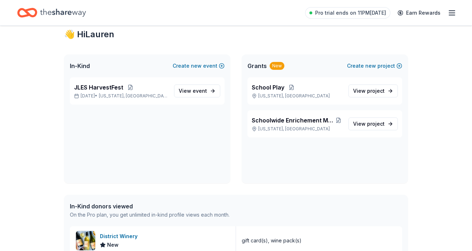
scroll to position [20, 0]
click at [99, 87] on span "JLES HarvestFest" at bounding box center [98, 87] width 49 height 9
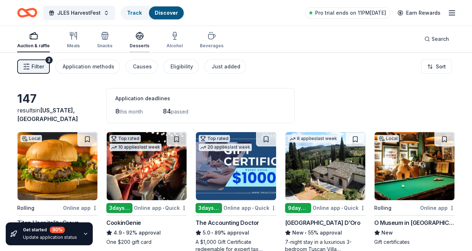
click at [139, 39] on icon "button" at bounding box center [139, 38] width 6 height 3
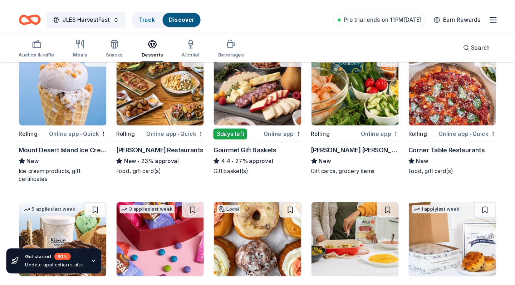
scroll to position [90, 0]
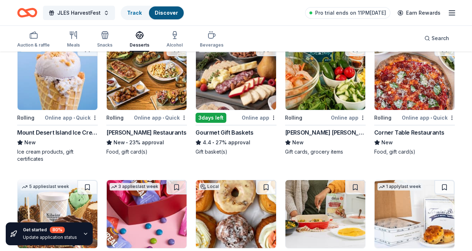
click at [225, 99] on img at bounding box center [236, 76] width 80 height 68
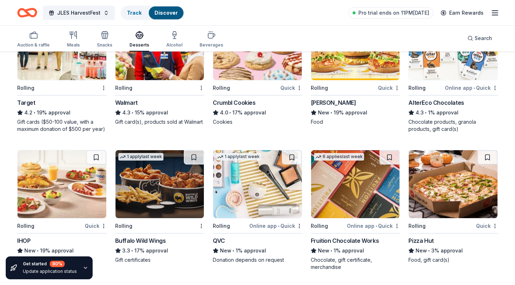
scroll to position [389, 0]
click at [63, 178] on img at bounding box center [62, 184] width 89 height 68
click at [379, 70] on img at bounding box center [355, 46] width 89 height 68
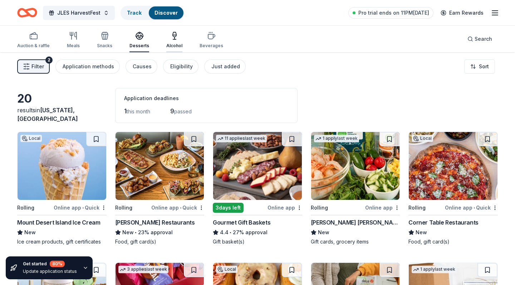
scroll to position [0, 0]
click at [174, 43] on div "Alcohol" at bounding box center [174, 46] width 16 height 6
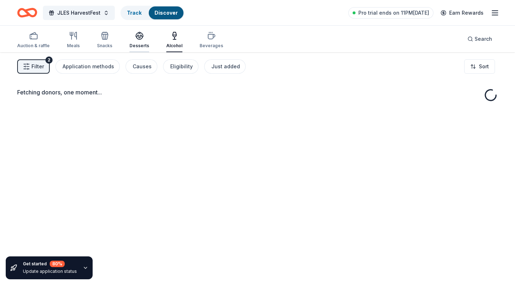
click at [147, 43] on div "Desserts" at bounding box center [140, 46] width 20 height 6
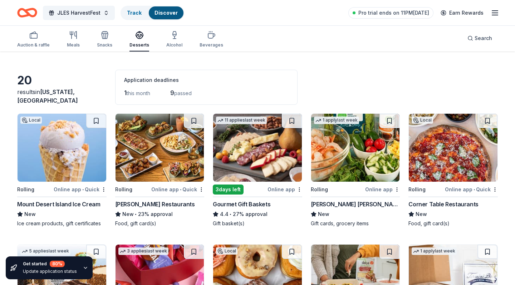
scroll to position [19, 0]
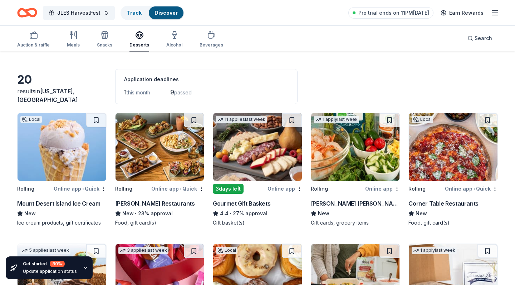
click at [147, 164] on img at bounding box center [160, 147] width 89 height 68
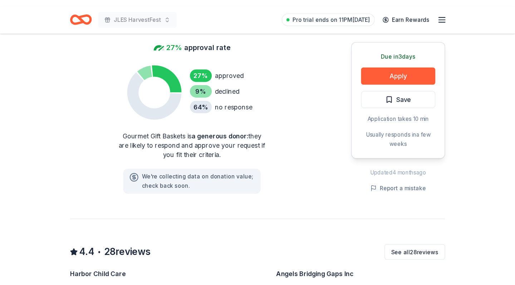
scroll to position [489, 0]
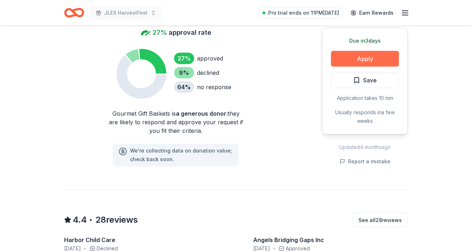
click at [361, 55] on button "Apply" at bounding box center [365, 59] width 68 height 16
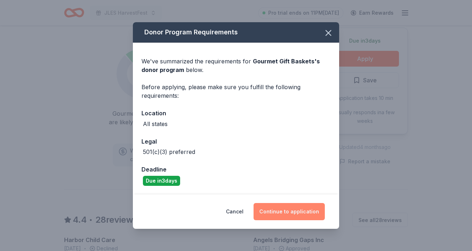
click at [282, 212] on button "Continue to application" at bounding box center [288, 211] width 71 height 17
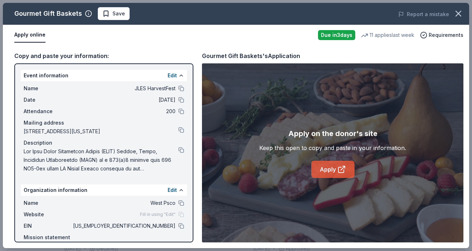
click at [330, 170] on link "Apply" at bounding box center [332, 169] width 43 height 17
click at [183, 227] on button at bounding box center [181, 226] width 6 height 6
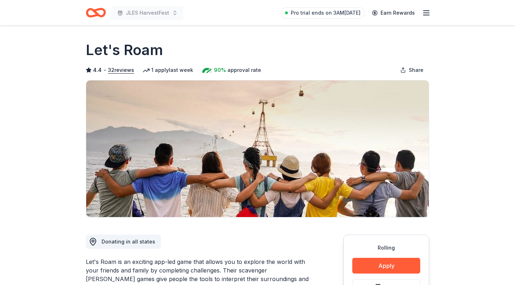
scroll to position [250, 0]
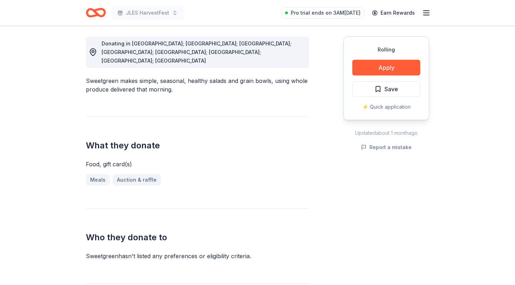
scroll to position [202, 0]
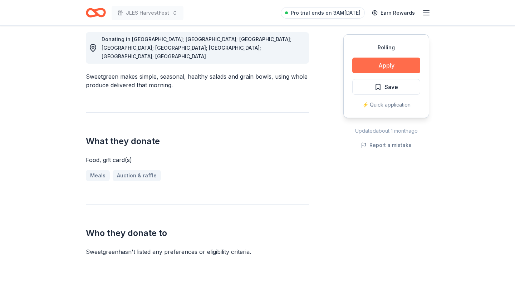
click at [384, 65] on button "Apply" at bounding box center [386, 66] width 68 height 16
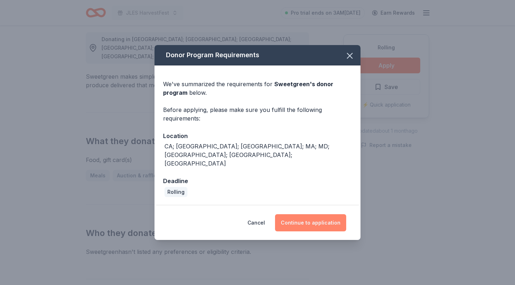
click at [319, 217] on button "Continue to application" at bounding box center [310, 222] width 71 height 17
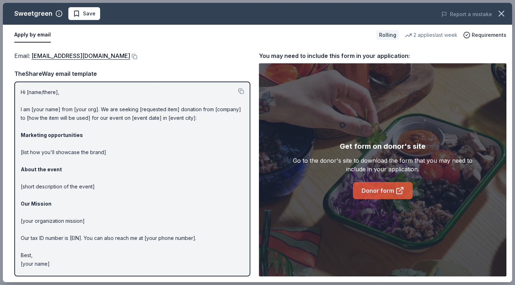
click at [381, 194] on link "Donor form" at bounding box center [383, 190] width 60 height 17
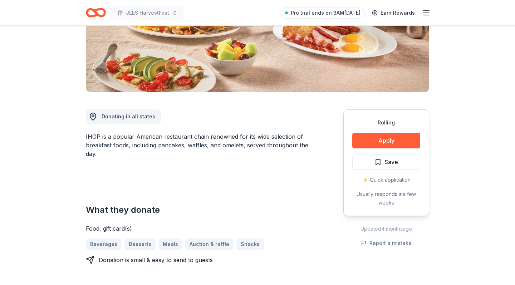
scroll to position [135, 0]
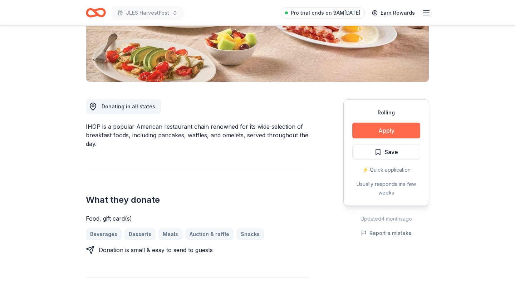
click at [368, 135] on button "Apply" at bounding box center [386, 131] width 68 height 16
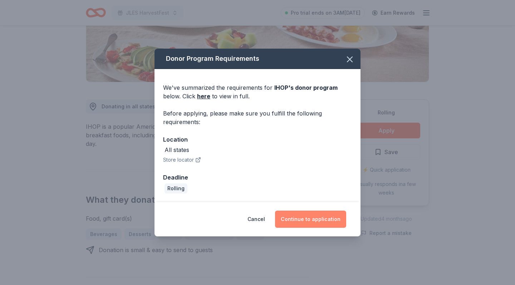
click at [307, 219] on button "Continue to application" at bounding box center [310, 219] width 71 height 17
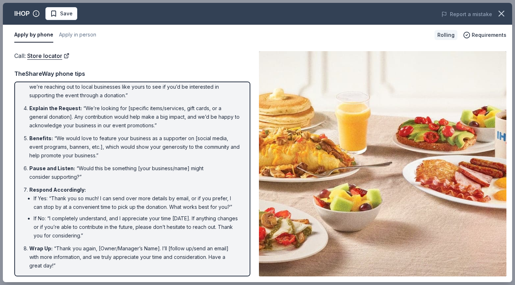
scroll to position [74, 0]
click at [503, 16] on icon "button" at bounding box center [502, 14] width 10 height 10
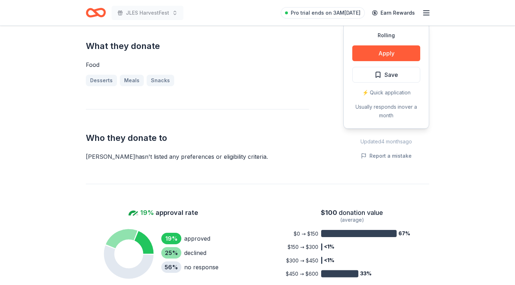
scroll to position [285, 0]
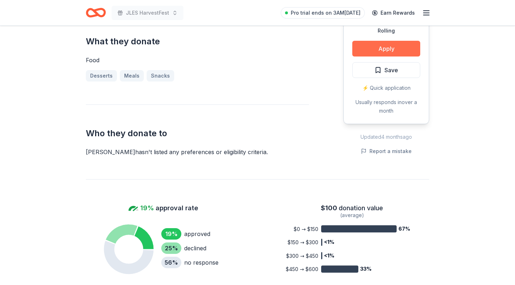
click at [401, 50] on button "Apply" at bounding box center [386, 49] width 68 height 16
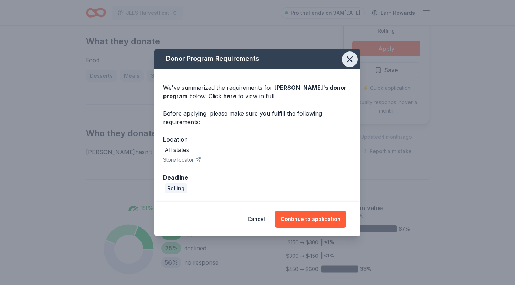
click at [348, 59] on icon "button" at bounding box center [350, 59] width 10 height 10
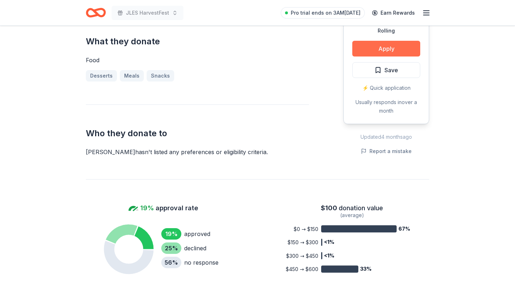
click at [385, 51] on button "Apply" at bounding box center [386, 49] width 68 height 16
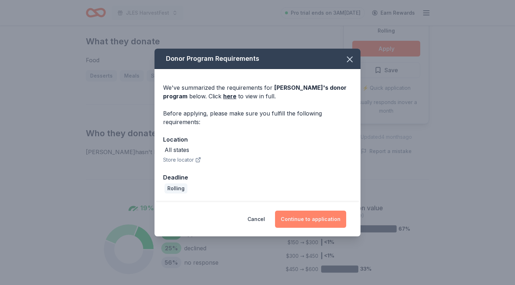
click at [297, 223] on button "Continue to application" at bounding box center [310, 219] width 71 height 17
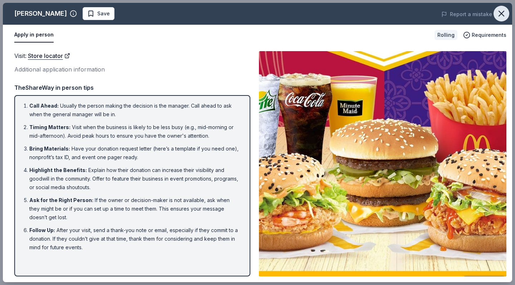
click at [505, 14] on icon "button" at bounding box center [502, 14] width 10 height 10
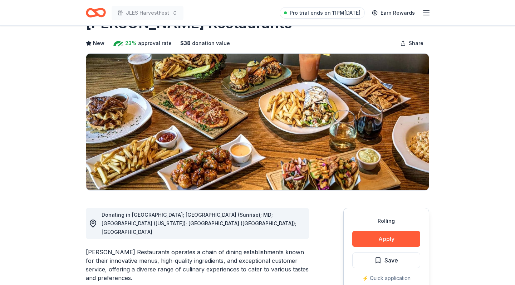
scroll to position [33, 0]
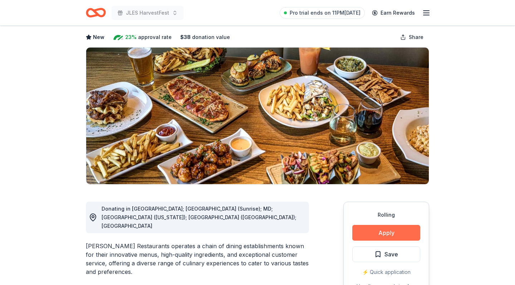
click at [378, 235] on button "Apply" at bounding box center [386, 233] width 68 height 16
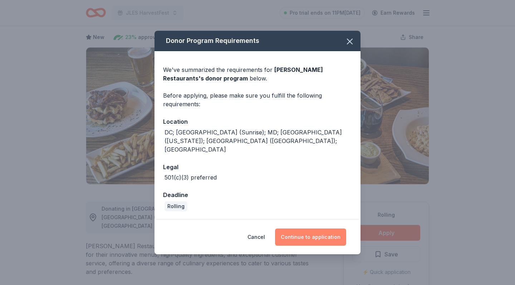
click at [302, 231] on button "Continue to application" at bounding box center [310, 237] width 71 height 17
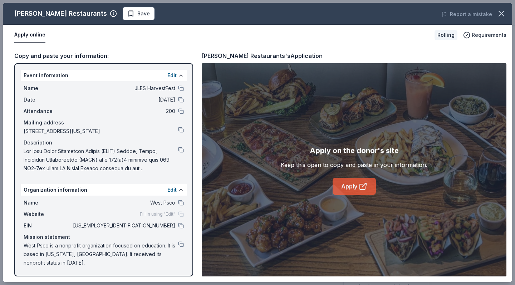
click at [344, 188] on link "Apply" at bounding box center [354, 186] width 43 height 17
click at [500, 18] on icon "button" at bounding box center [502, 14] width 10 height 10
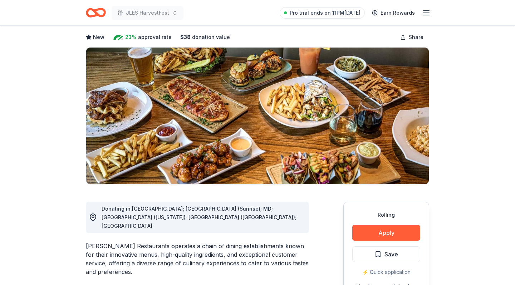
click at [94, 13] on icon "Home" at bounding box center [96, 12] width 20 height 17
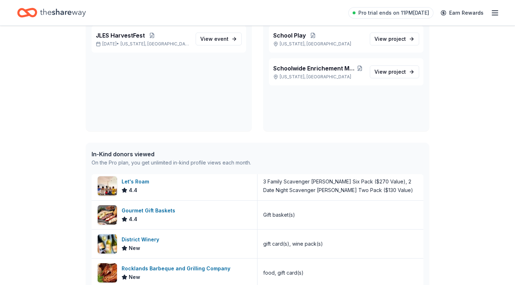
scroll to position [148, 0]
click at [383, 73] on span "View project" at bounding box center [390, 72] width 31 height 9
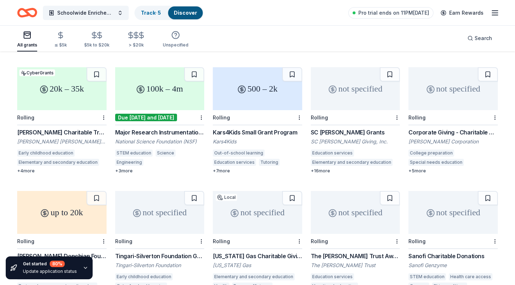
scroll to position [189, 0]
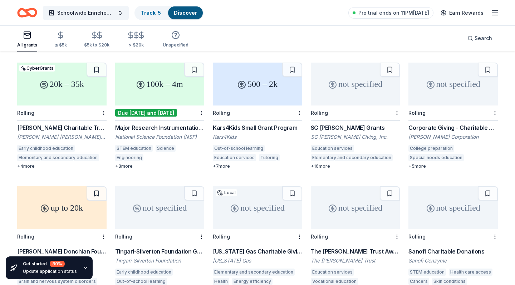
click at [435, 123] on div "Corporate Giving - Charitable Contributions" at bounding box center [453, 127] width 89 height 9
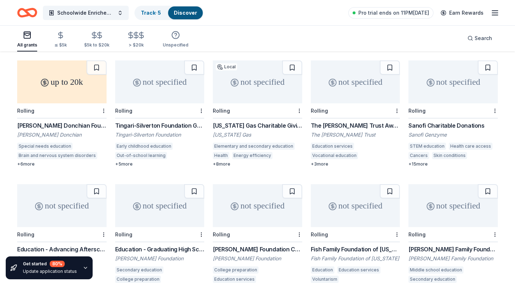
scroll to position [316, 0]
click at [27, 9] on icon "Home" at bounding box center [27, 12] width 20 height 17
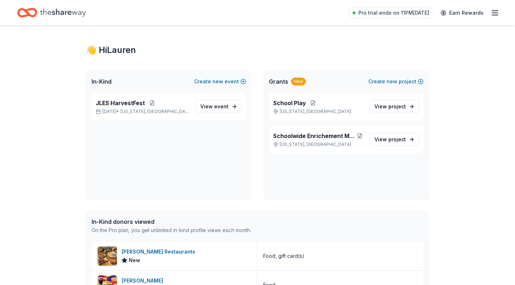
scroll to position [4, 0]
click at [102, 83] on span "In-Kind" at bounding box center [102, 81] width 20 height 9
click at [131, 99] on span "JLES HarvestFest" at bounding box center [120, 103] width 49 height 9
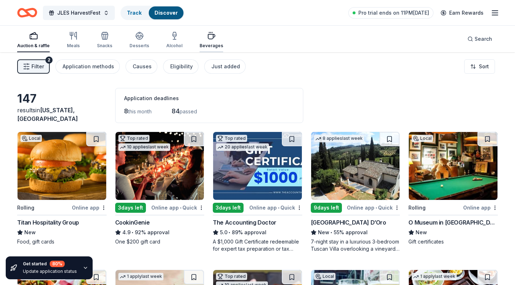
click at [211, 40] on div "Beverages" at bounding box center [212, 39] width 24 height 17
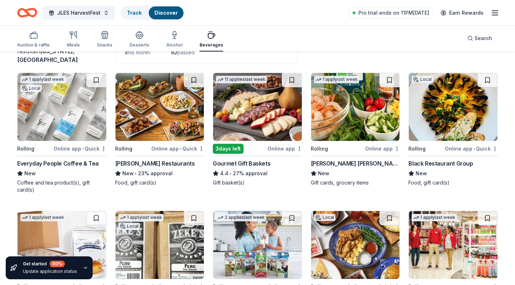
scroll to position [60, 0]
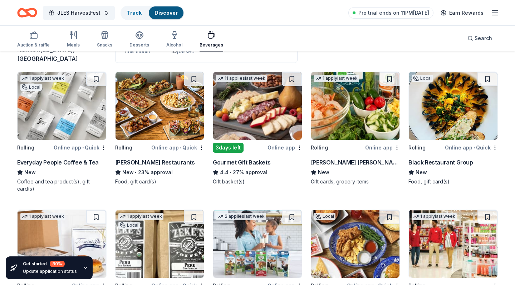
click at [467, 116] on img at bounding box center [453, 106] width 89 height 68
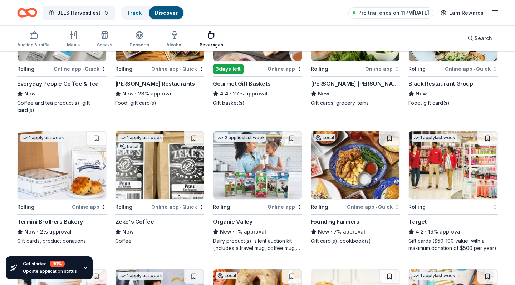
scroll to position [139, 0]
click at [371, 161] on img at bounding box center [355, 165] width 89 height 68
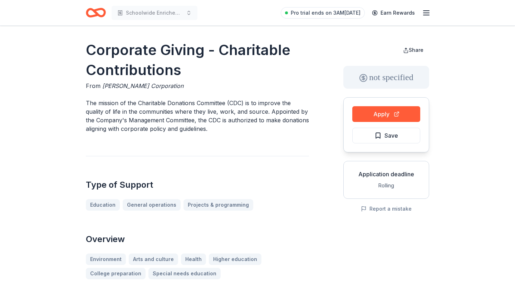
scroll to position [13, 0]
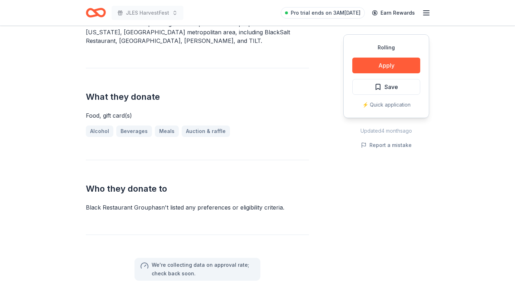
scroll to position [239, 0]
click at [414, 68] on button "Apply" at bounding box center [386, 66] width 68 height 16
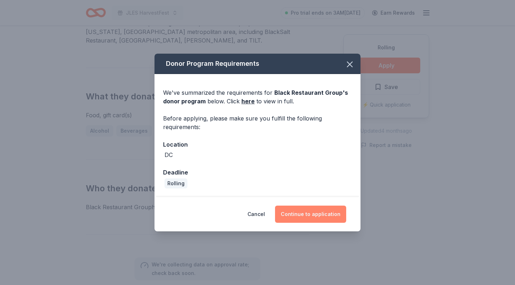
click at [308, 215] on button "Continue to application" at bounding box center [310, 214] width 71 height 17
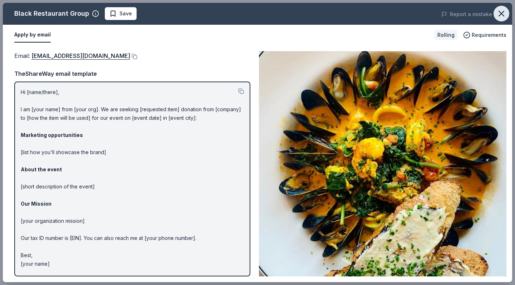
click at [502, 14] on icon "button" at bounding box center [501, 13] width 5 height 5
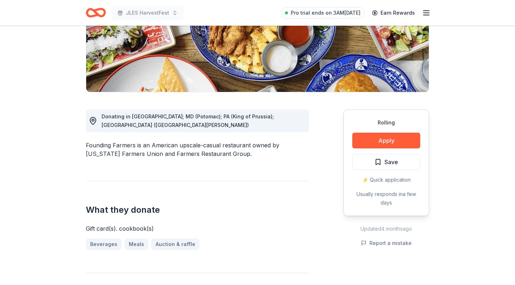
scroll to position [126, 0]
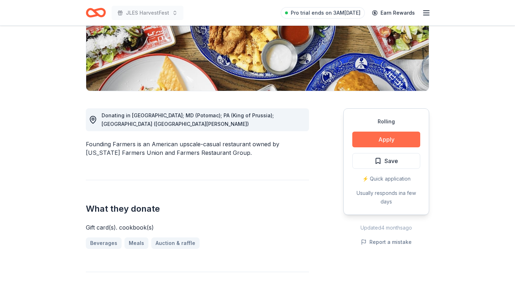
click at [400, 140] on button "Apply" at bounding box center [386, 140] width 68 height 16
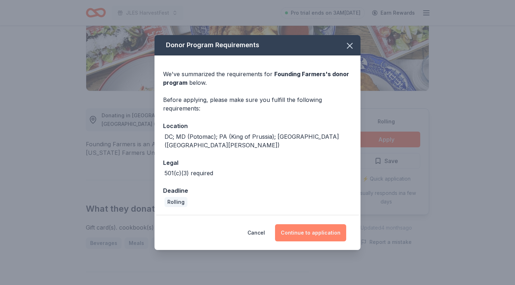
click at [299, 229] on button "Continue to application" at bounding box center [310, 232] width 71 height 17
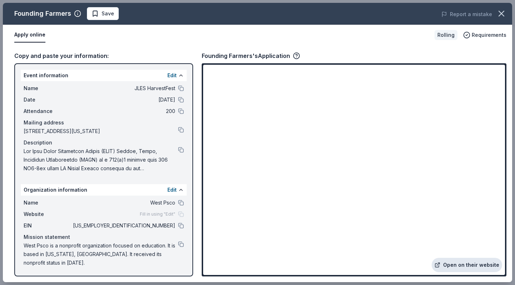
click at [470, 267] on link "Open on their website" at bounding box center [467, 265] width 70 height 14
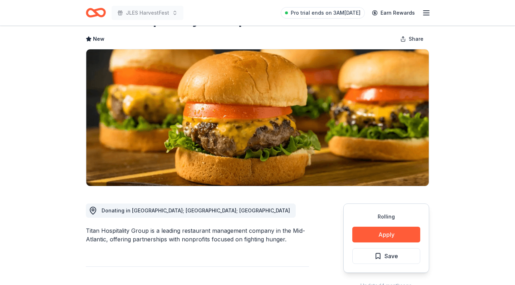
scroll to position [32, 0]
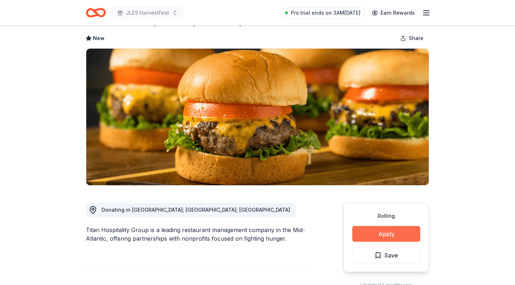
click at [371, 236] on button "Apply" at bounding box center [386, 234] width 68 height 16
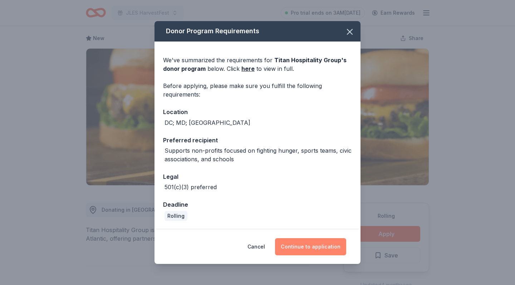
click at [316, 249] on button "Continue to application" at bounding box center [310, 246] width 71 height 17
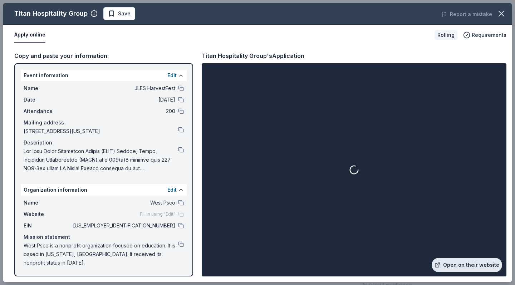
click at [467, 264] on link "Open on their website" at bounding box center [467, 265] width 70 height 14
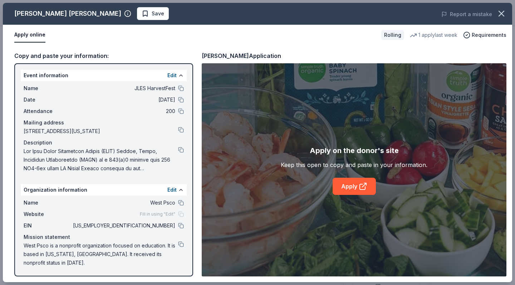
scroll to position [103, 0]
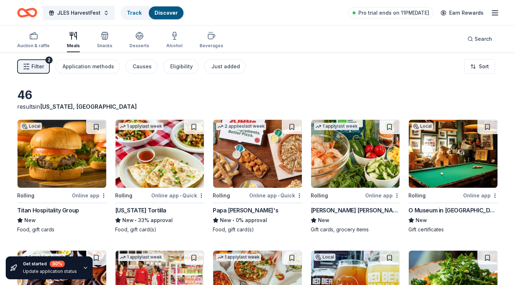
scroll to position [1162, 0]
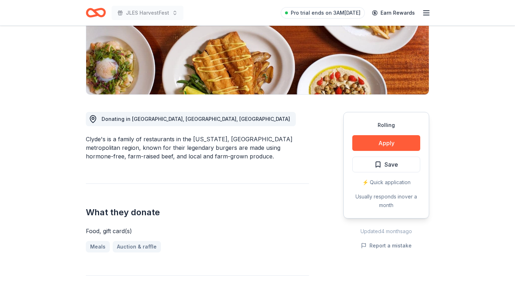
scroll to position [124, 0]
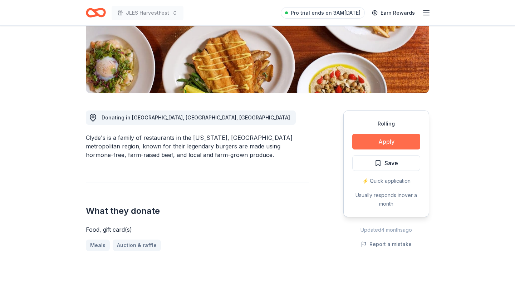
click at [392, 139] on button "Apply" at bounding box center [386, 142] width 68 height 16
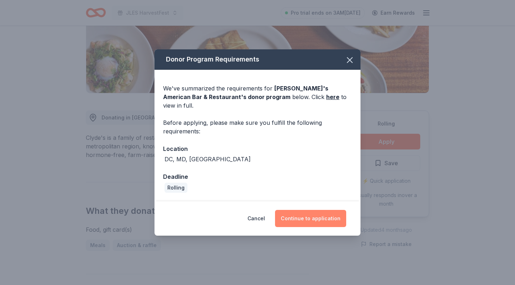
click at [304, 216] on button "Continue to application" at bounding box center [310, 218] width 71 height 17
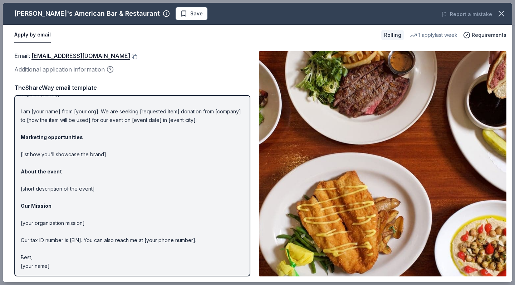
scroll to position [0, 0]
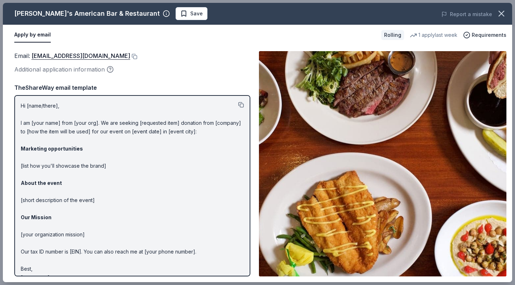
click at [243, 105] on button at bounding box center [241, 105] width 6 height 6
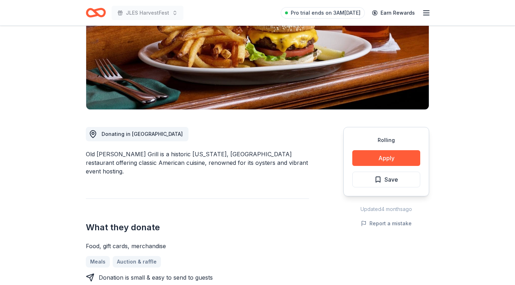
scroll to position [109, 0]
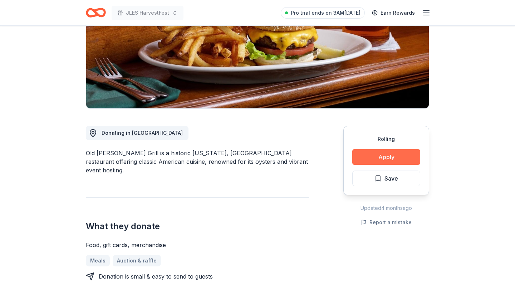
click at [369, 155] on button "Apply" at bounding box center [386, 157] width 68 height 16
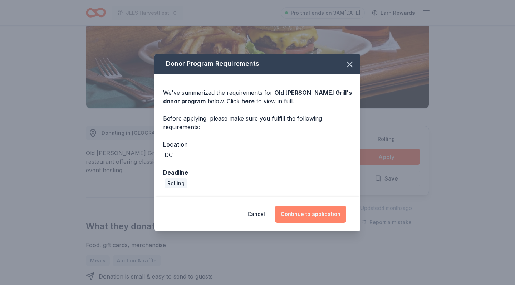
click at [305, 215] on button "Continue to application" at bounding box center [310, 214] width 71 height 17
